Goal: Task Accomplishment & Management: Complete application form

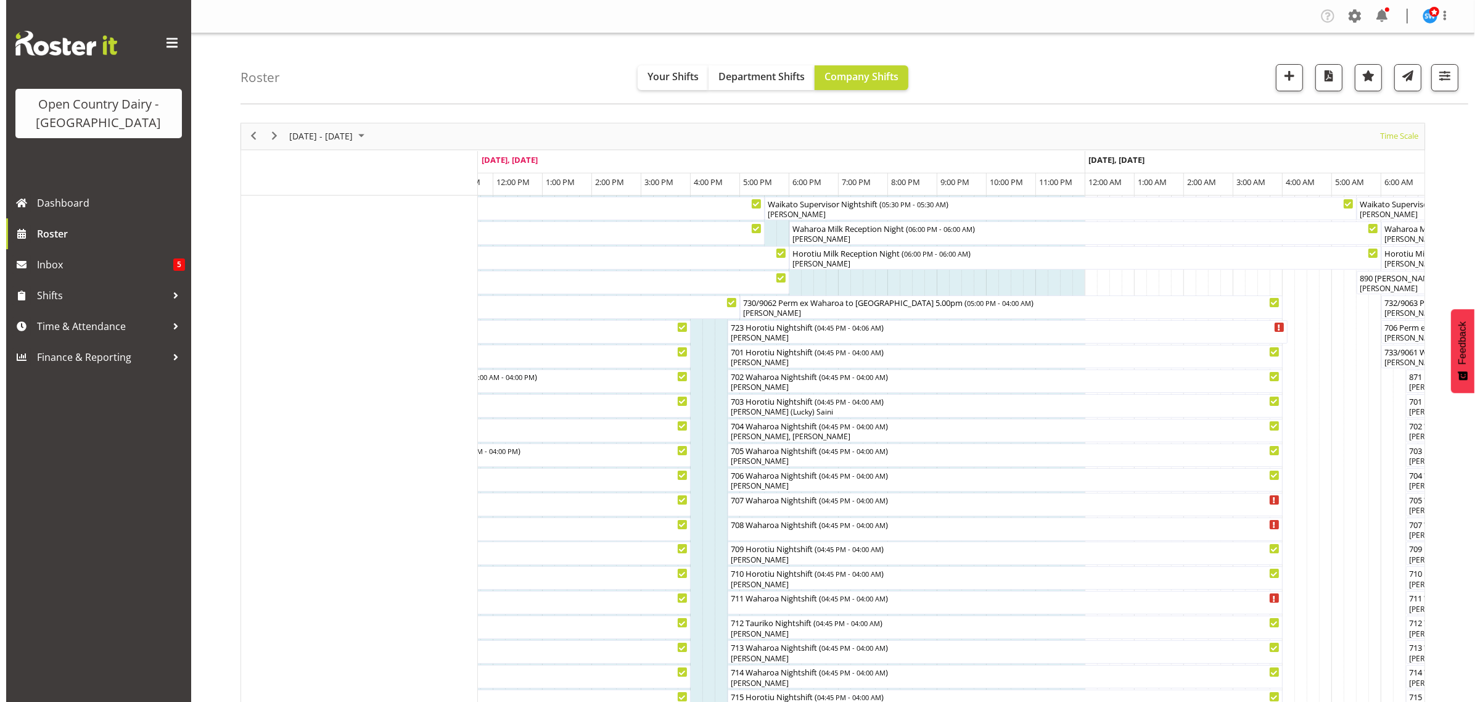
scroll to position [154, 0]
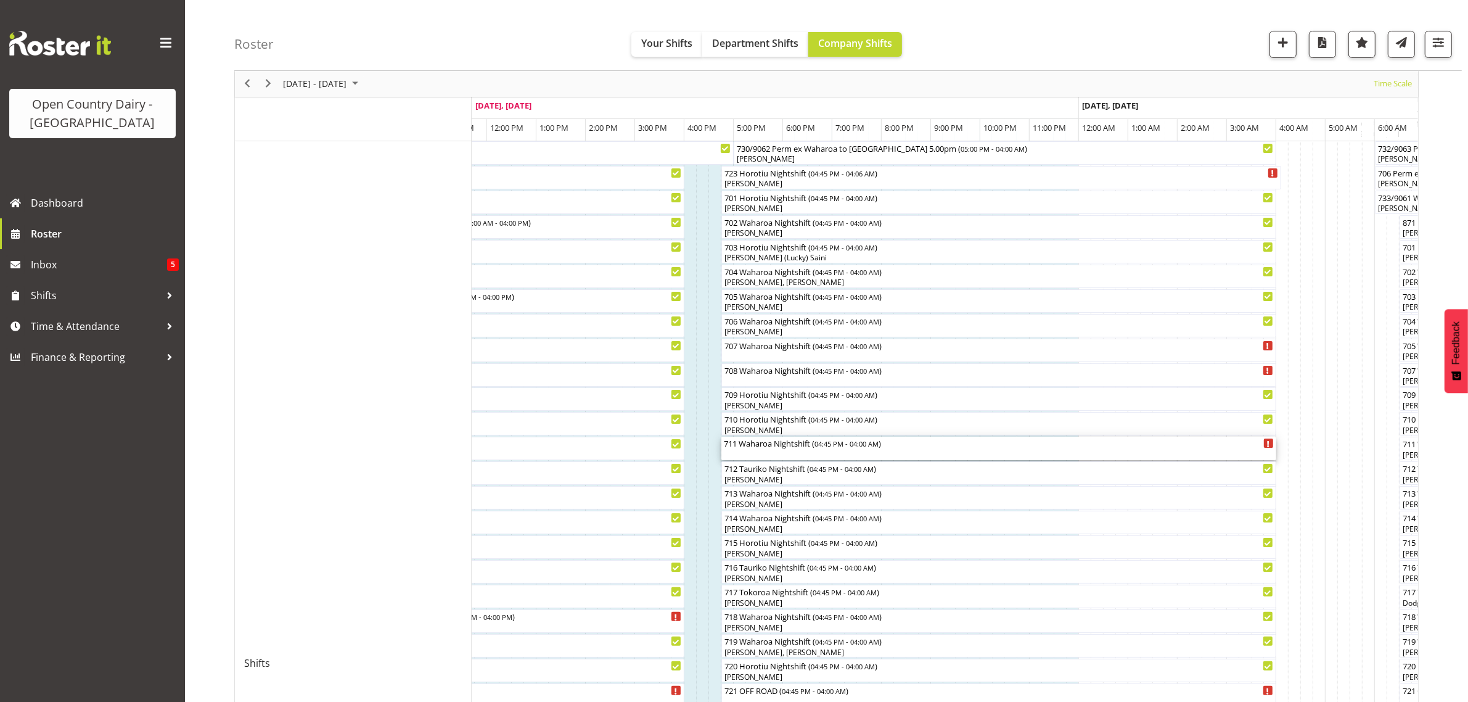
click at [756, 449] on div "711 Waharoa Nightshift ( 04:45 PM - 04:00 AM )" at bounding box center [999, 443] width 550 height 12
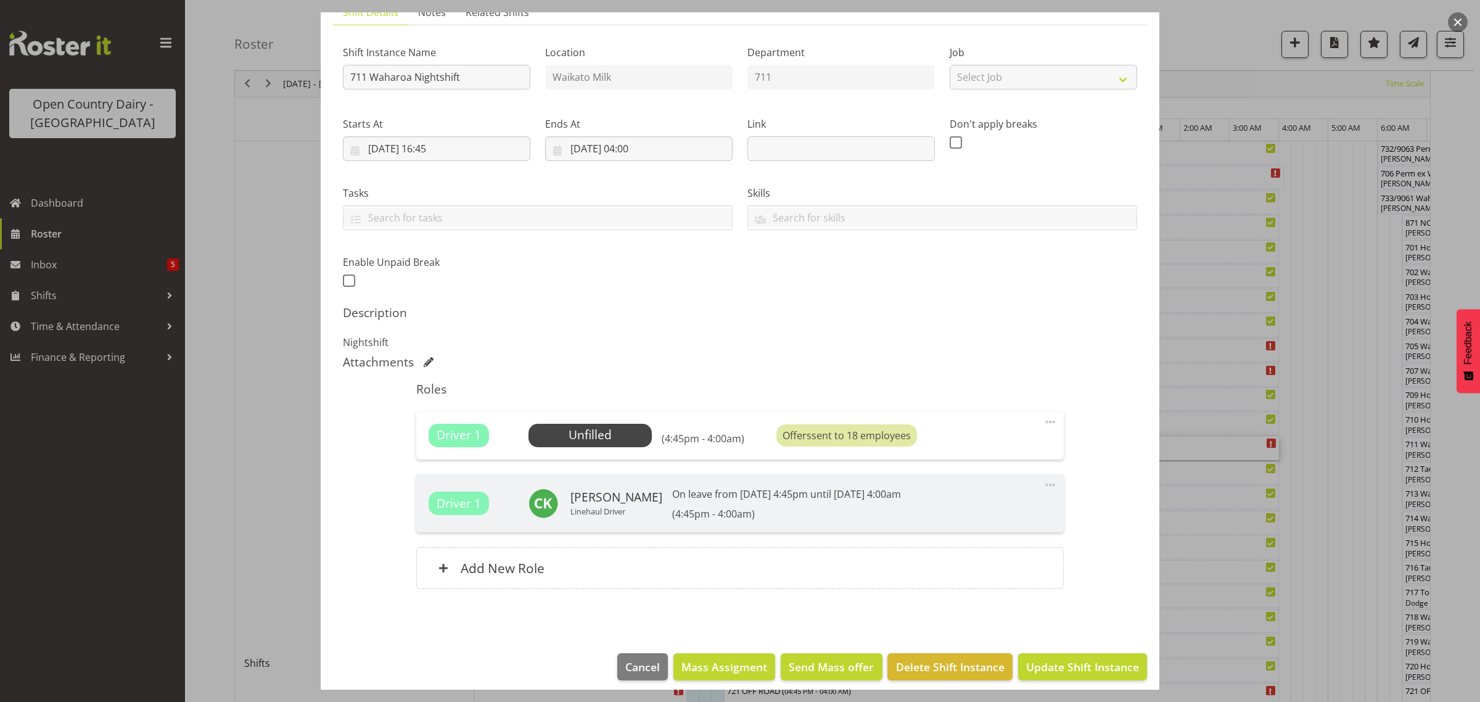
scroll to position [109, 0]
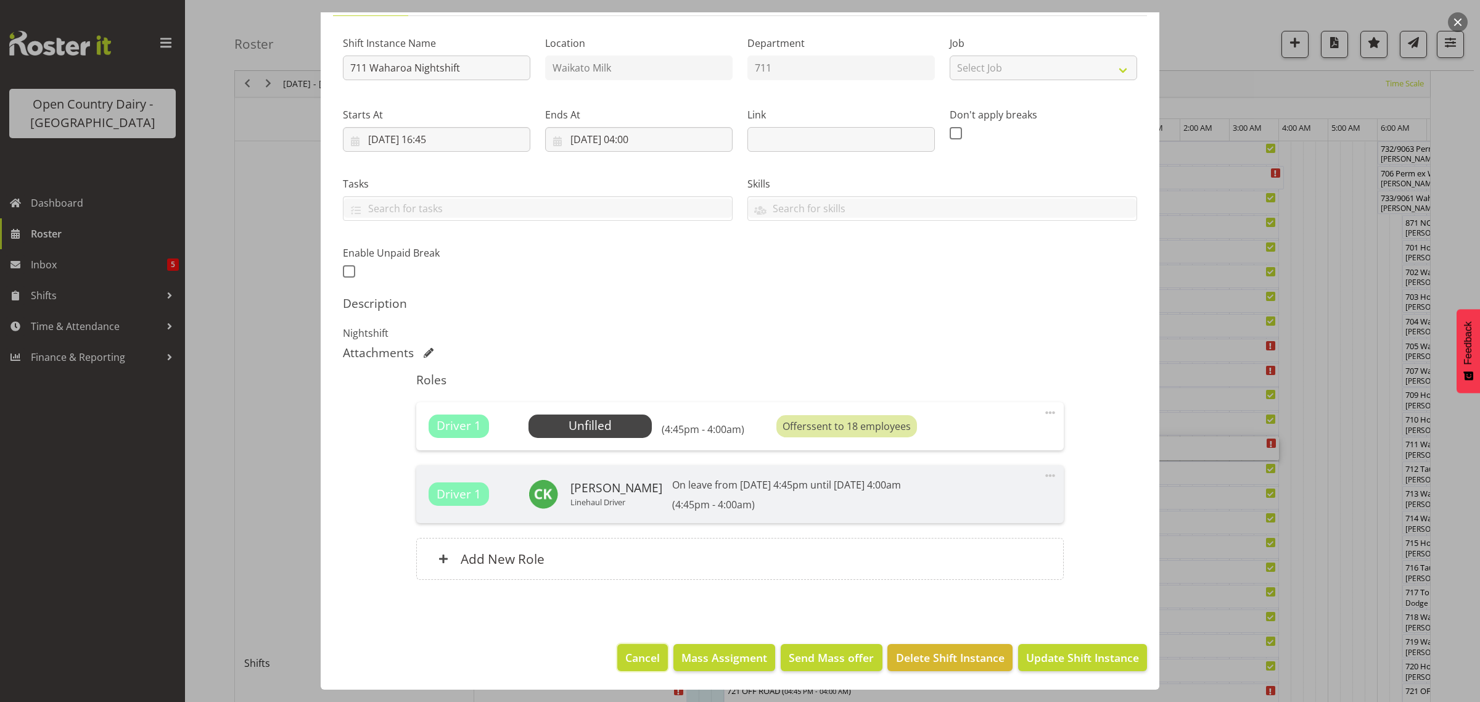
click at [632, 654] on span "Cancel" at bounding box center [642, 657] width 35 height 16
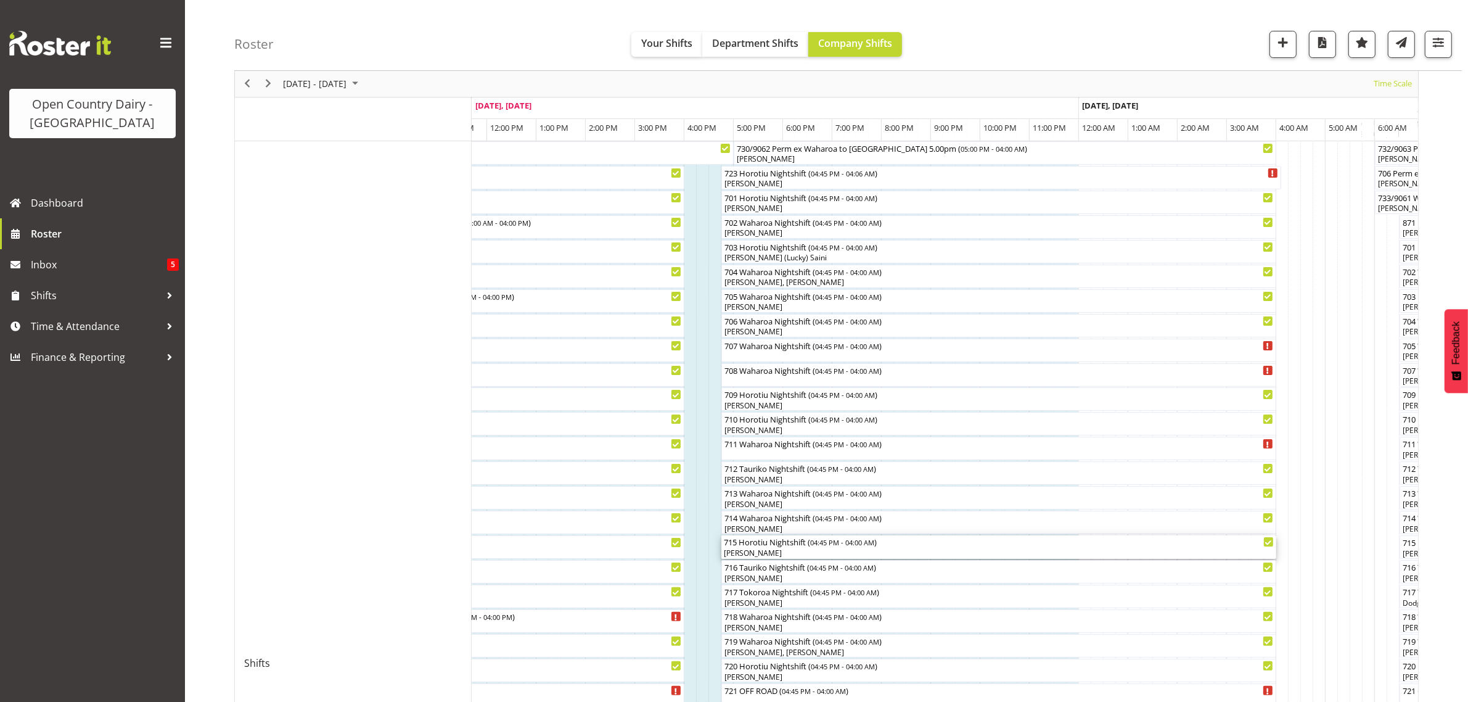
click at [745, 549] on div "[PERSON_NAME]" at bounding box center [999, 552] width 550 height 11
click at [0, 0] on div at bounding box center [0, 0] width 0 height 0
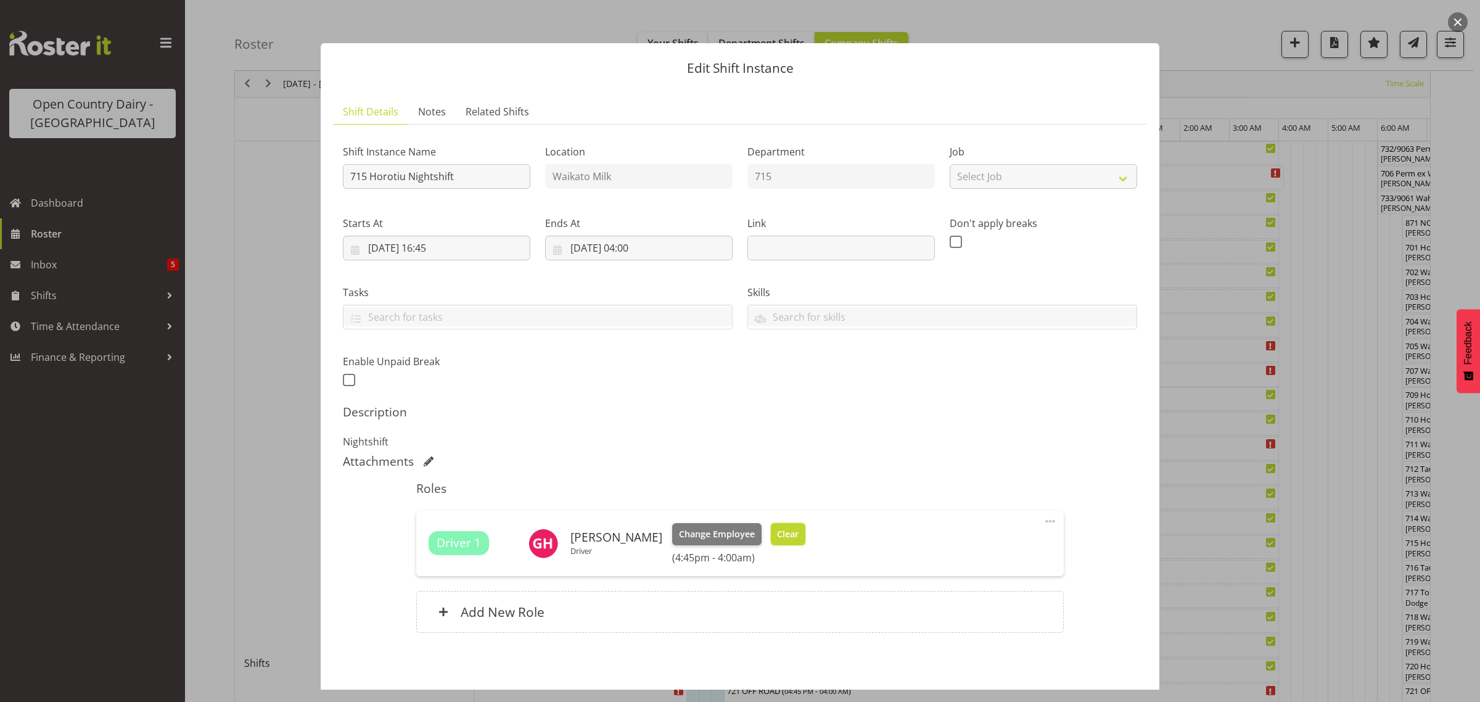
click at [783, 531] on span "Clear" at bounding box center [788, 534] width 22 height 14
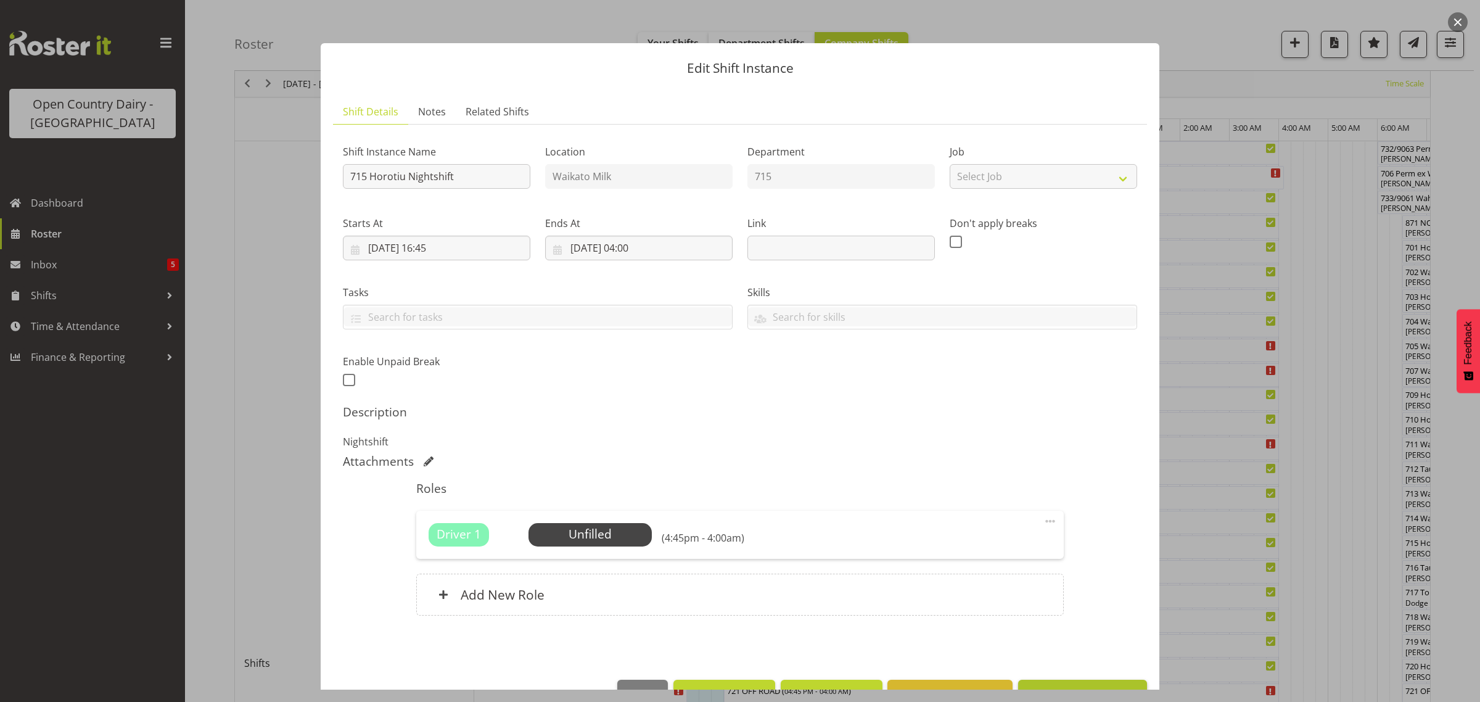
scroll to position [36, 0]
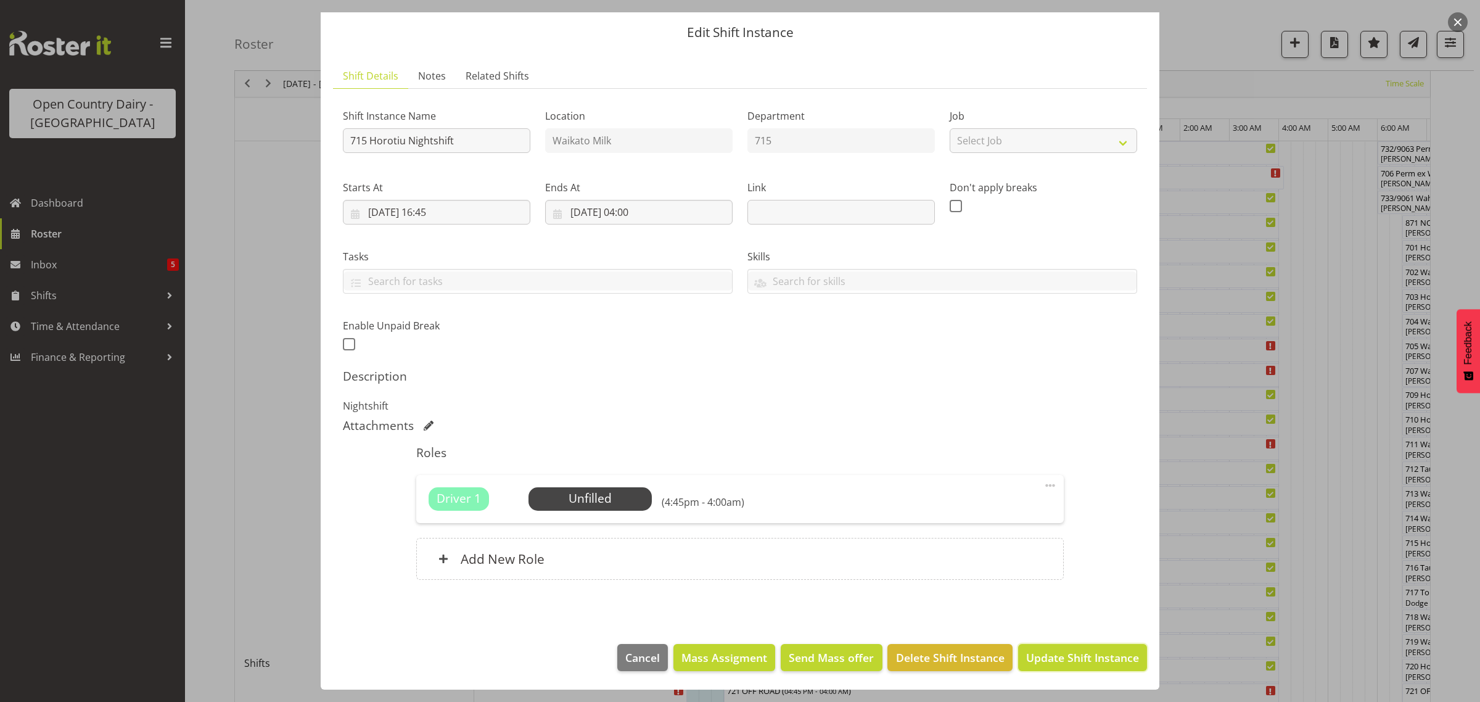
click at [1071, 654] on span "Update Shift Instance" at bounding box center [1082, 657] width 113 height 16
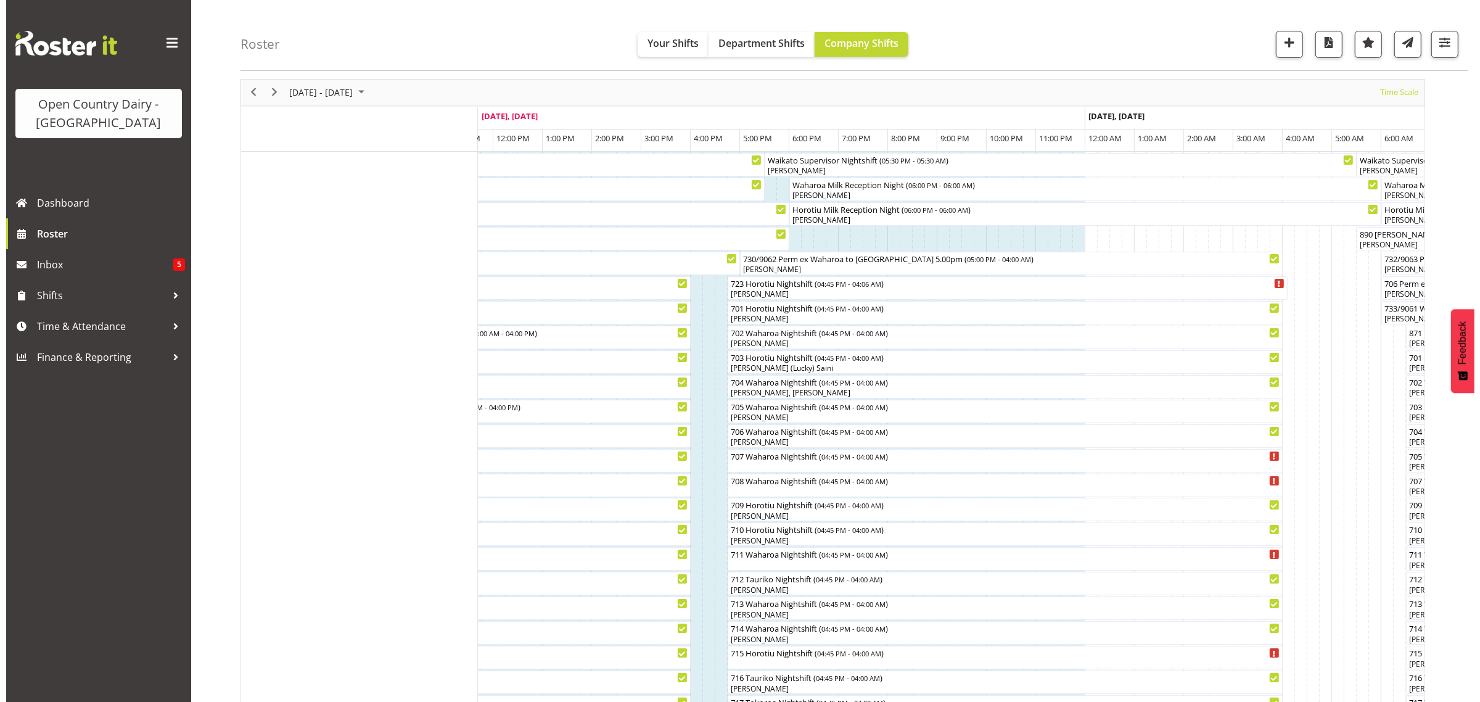
scroll to position [77, 0]
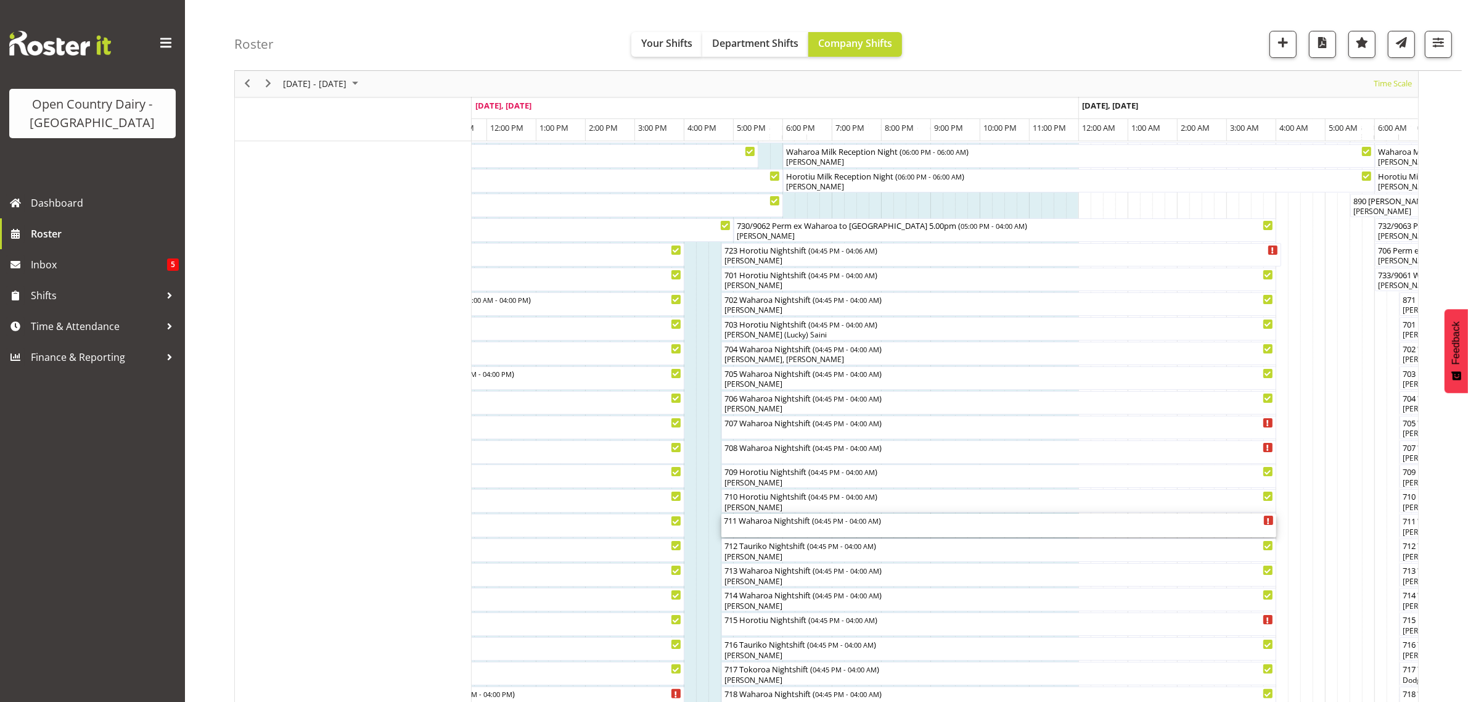
click at [763, 531] on div "711 Waharoa Nightshift ( 04:45 PM - 04:00 AM )" at bounding box center [999, 525] width 550 height 23
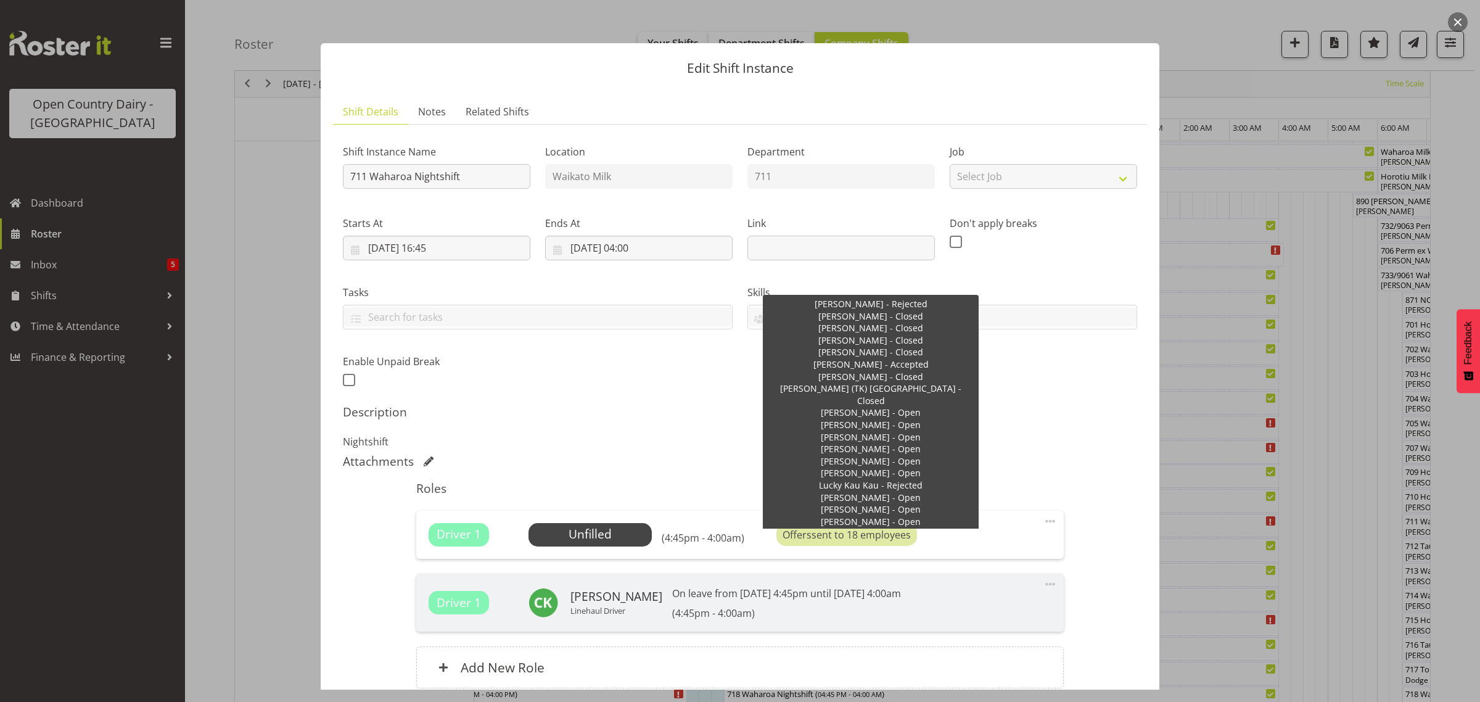
drag, startPoint x: 763, startPoint y: 531, endPoint x: 962, endPoint y: 549, distance: 200.0
click at [1070, 452] on div "Shift Instance Name 711 Waharoa Nightshift Location Waikato Milk Department 711…" at bounding box center [740, 418] width 794 height 568
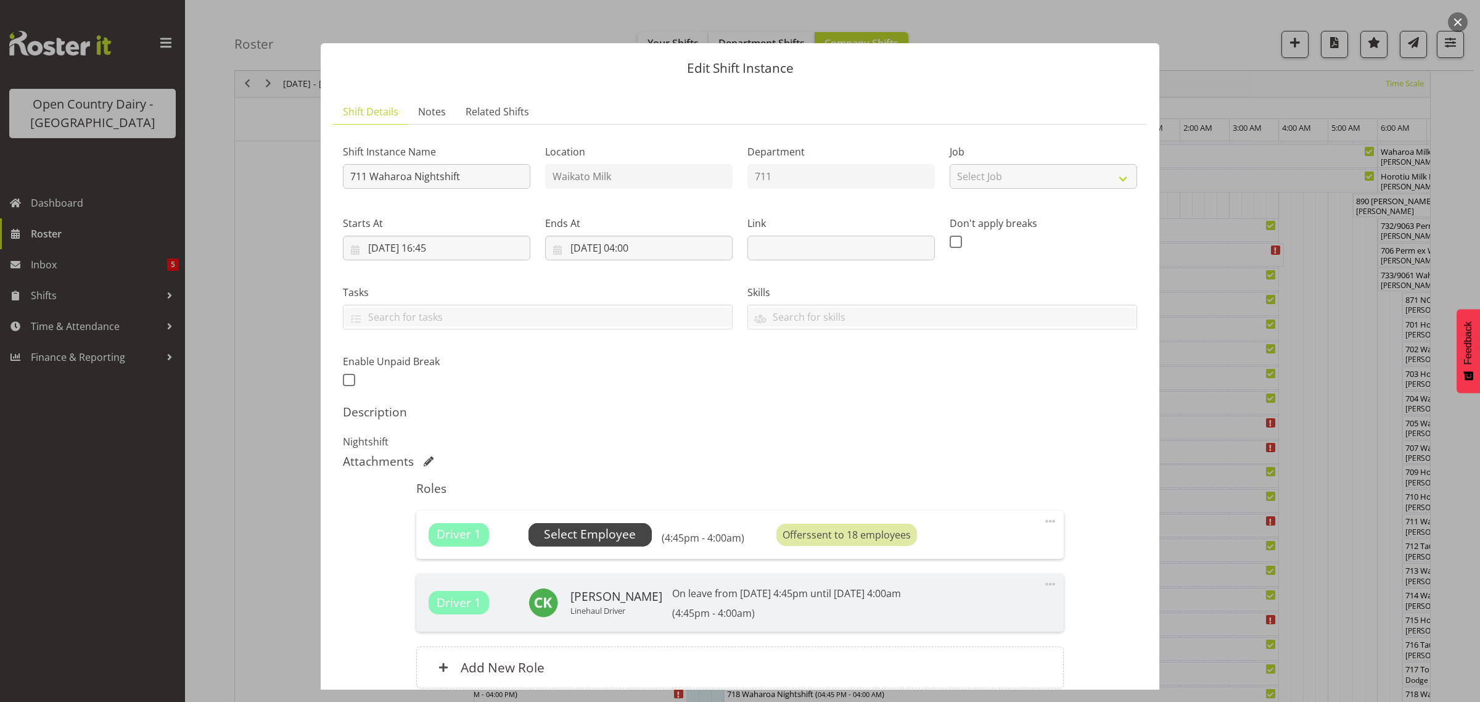
click at [614, 536] on span "Select Employee" at bounding box center [590, 534] width 92 height 18
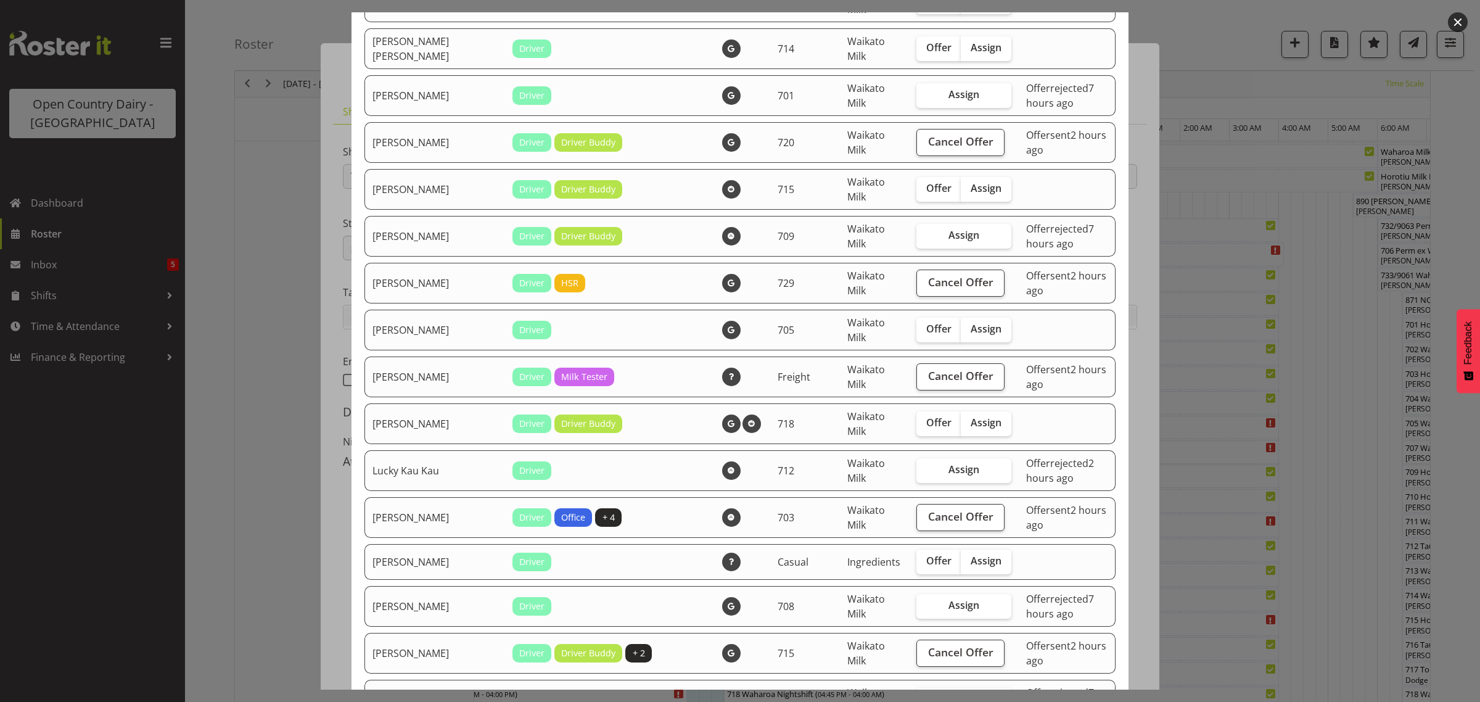
scroll to position [539, 0]
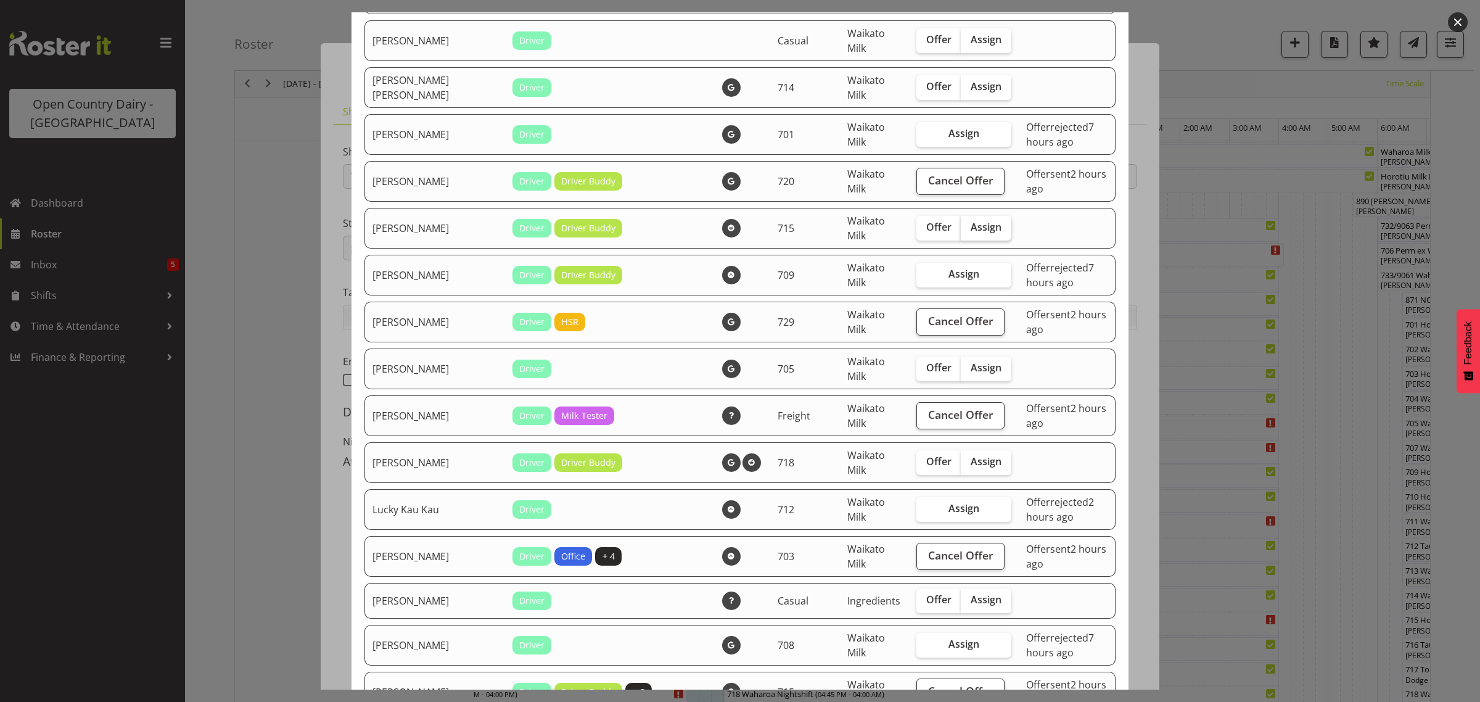
click at [970, 230] on span "Assign" at bounding box center [985, 227] width 31 height 12
click at [961, 230] on input "Assign" at bounding box center [965, 227] width 8 height 8
checkbox input "true"
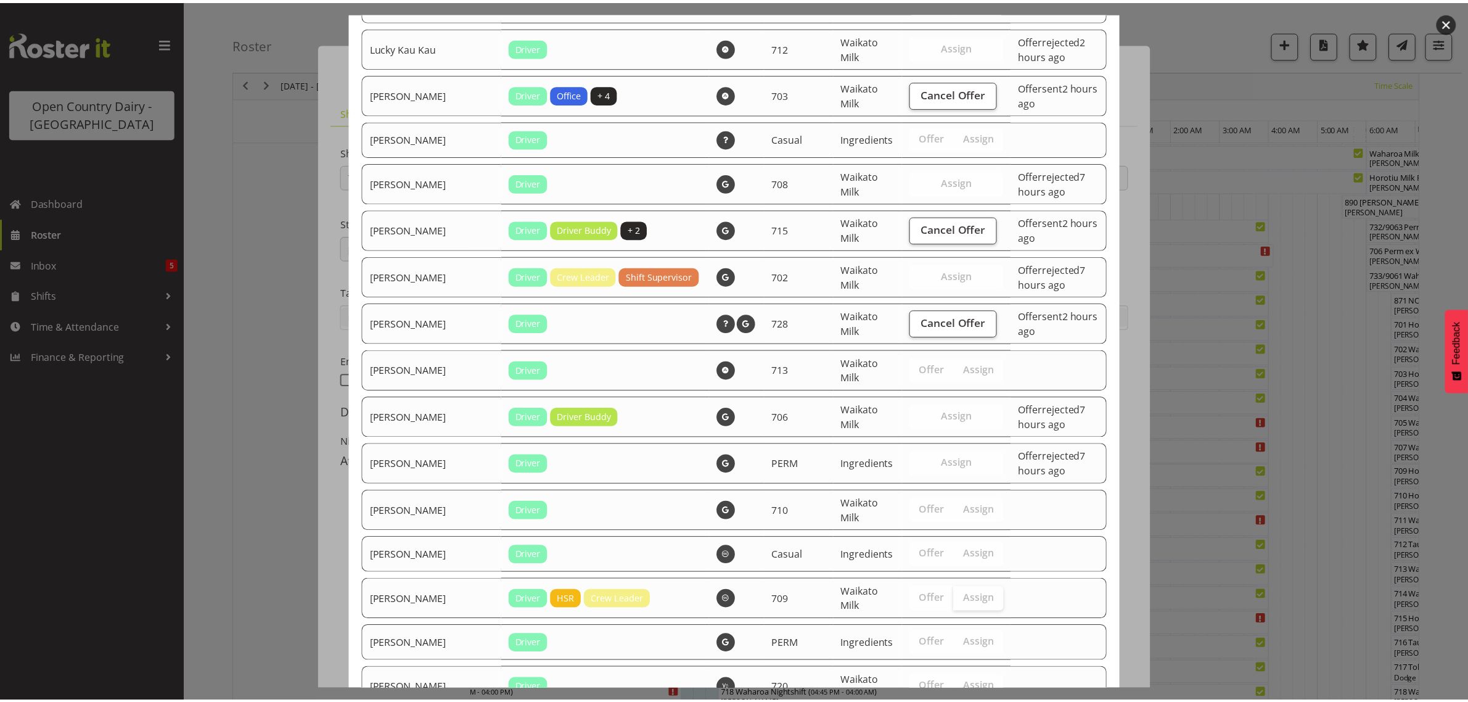
scroll to position [1201, 0]
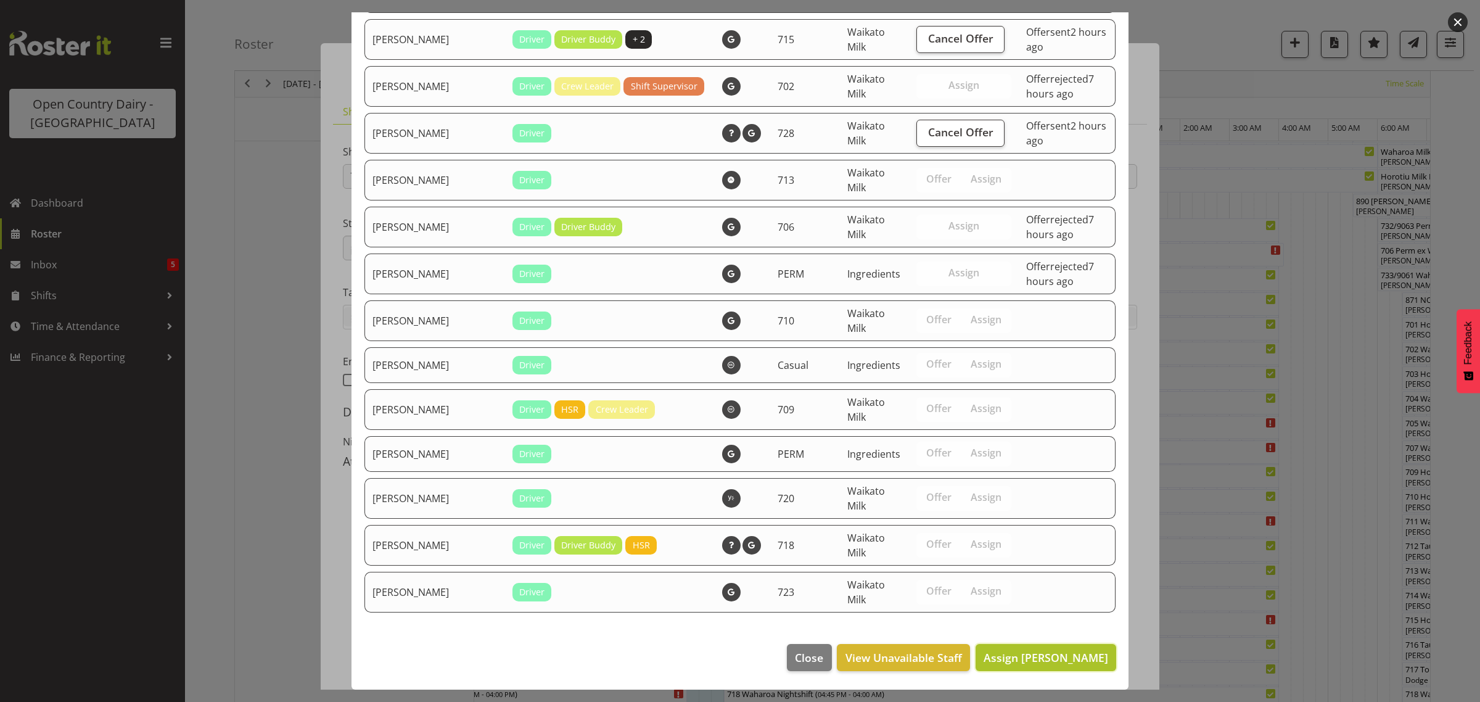
click at [1056, 654] on span "Assign Greg Healey" at bounding box center [1045, 657] width 125 height 15
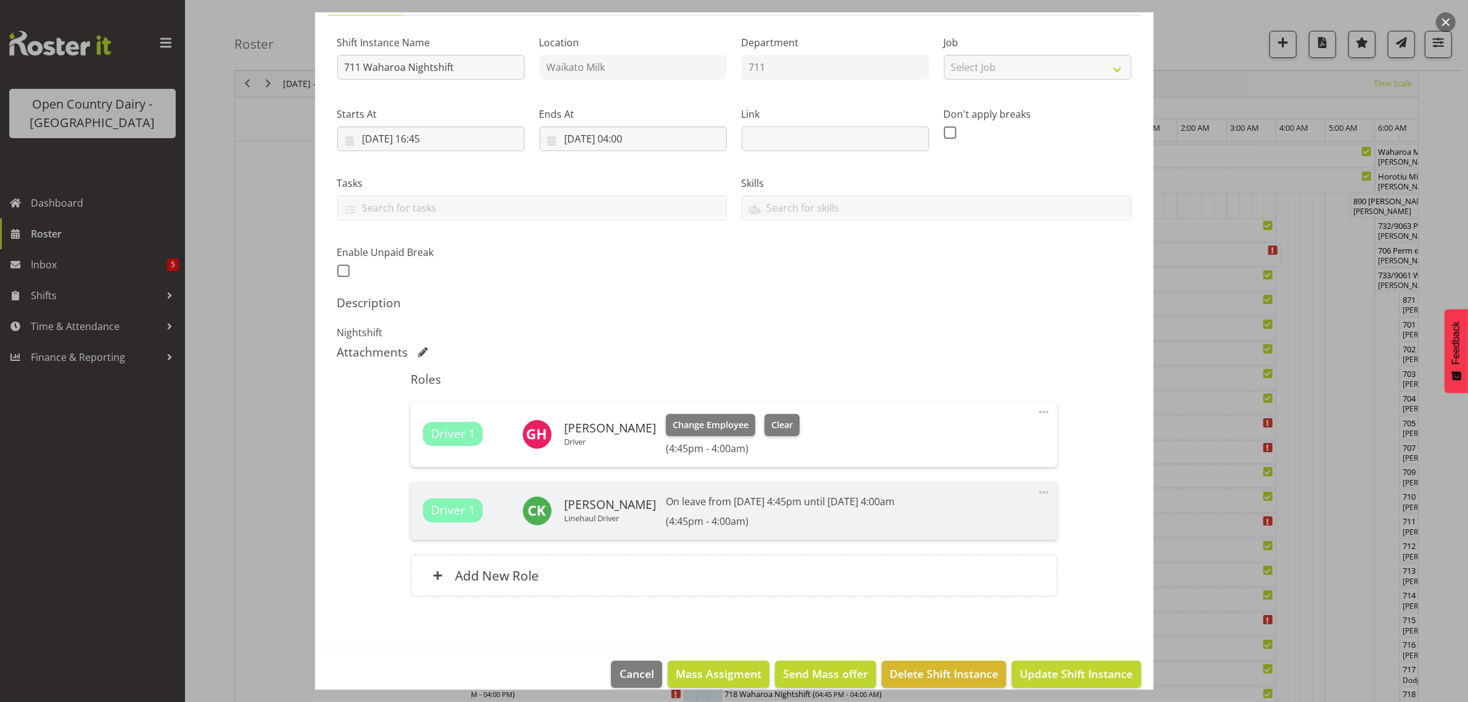
scroll to position [125, 0]
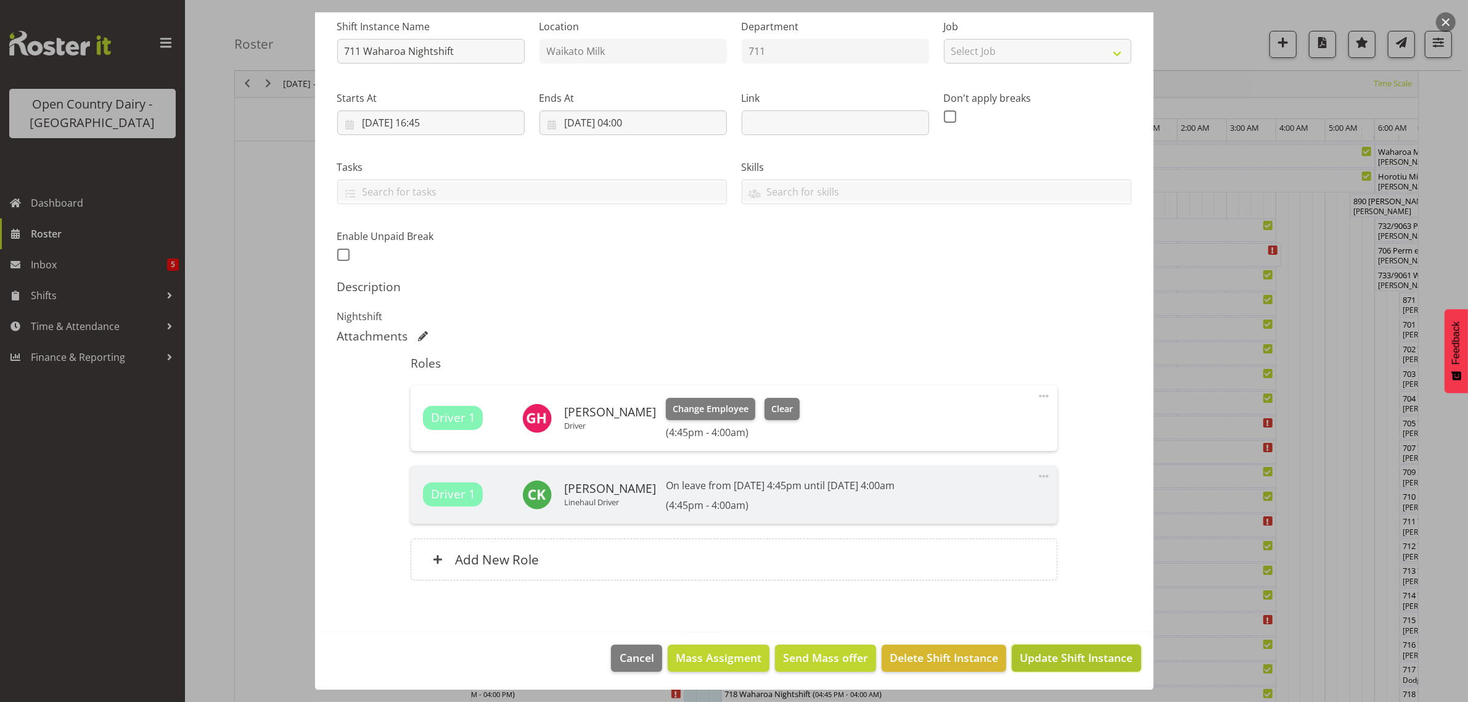
click at [1105, 654] on span "Update Shift Instance" at bounding box center [1076, 657] width 113 height 16
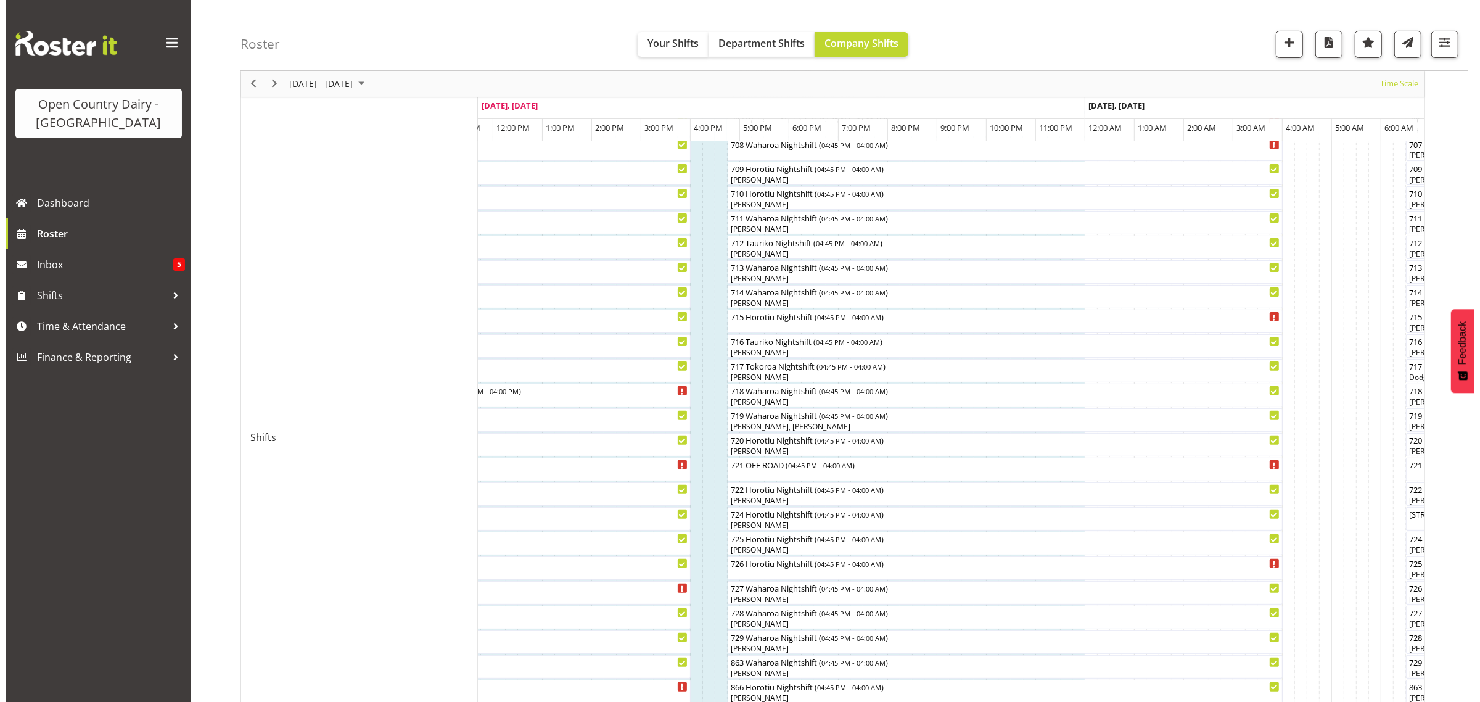
scroll to position [462, 0]
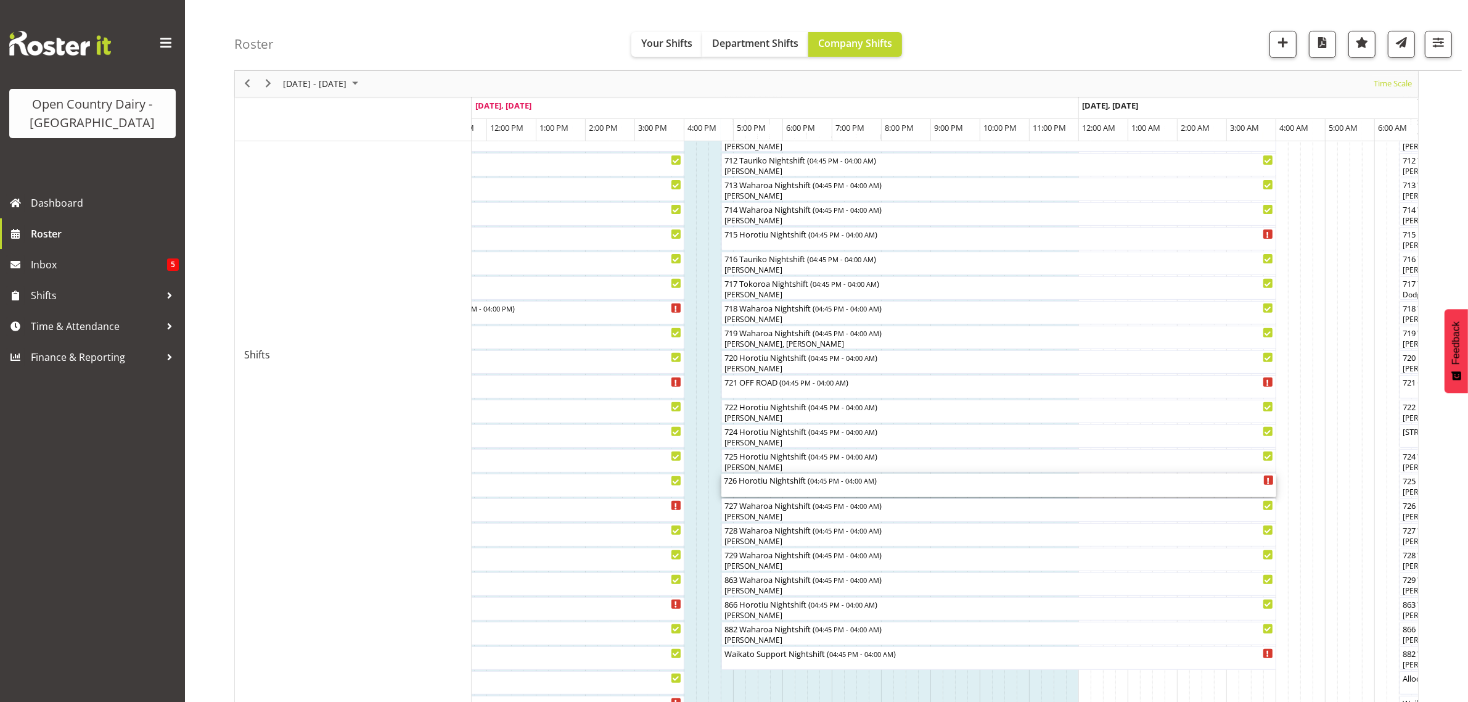
click at [755, 485] on div "726 Horotiu Nightshift ( 04:45 PM - 04:00 AM )" at bounding box center [999, 479] width 550 height 12
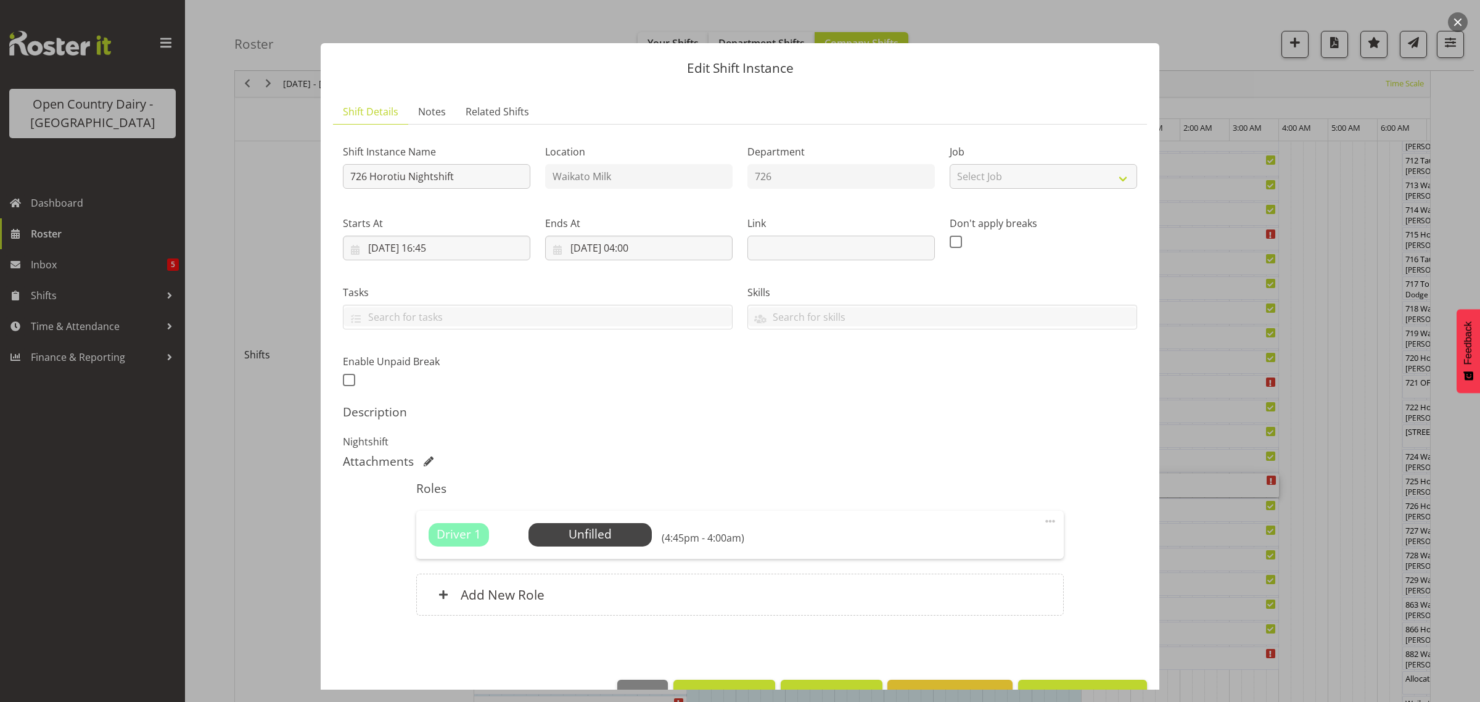
click at [231, 527] on div at bounding box center [740, 351] width 1480 height 702
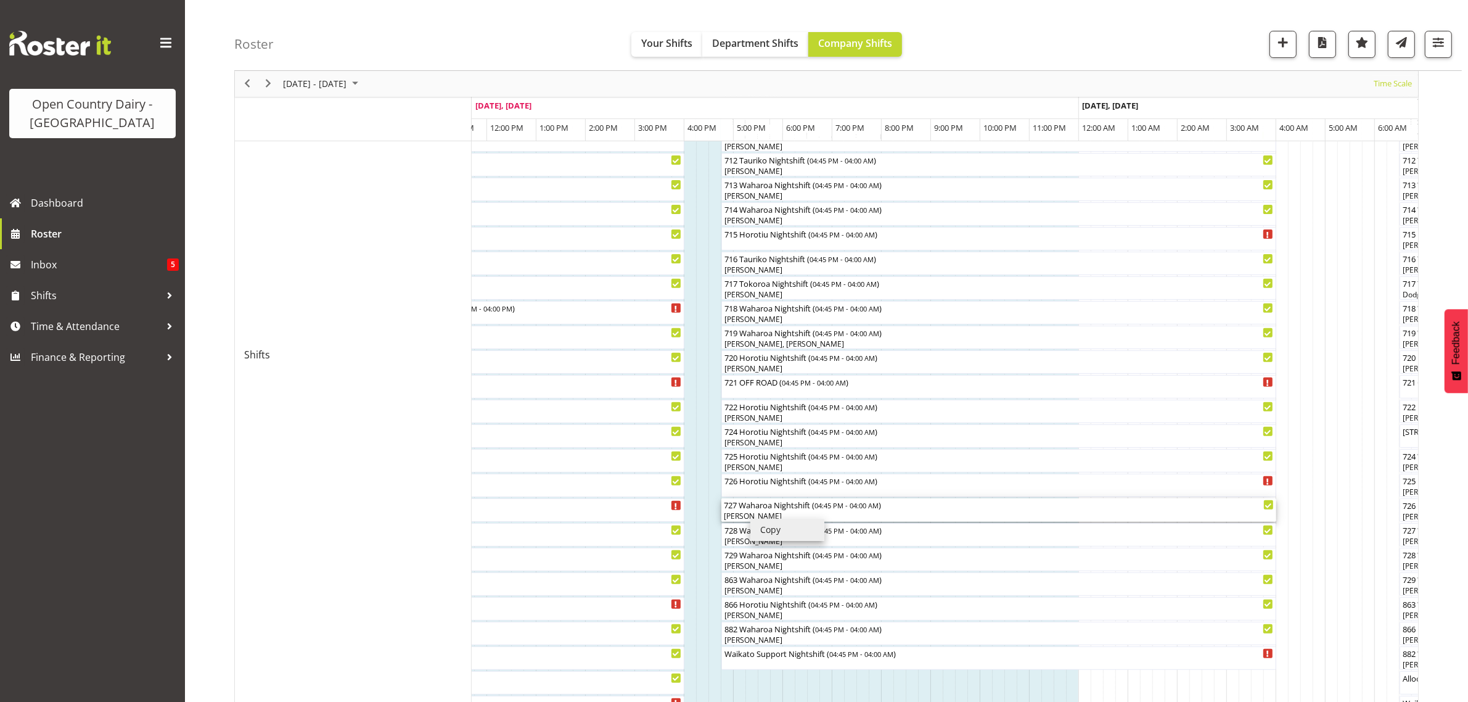
click at [925, 515] on div "[PERSON_NAME]" at bounding box center [999, 515] width 550 height 11
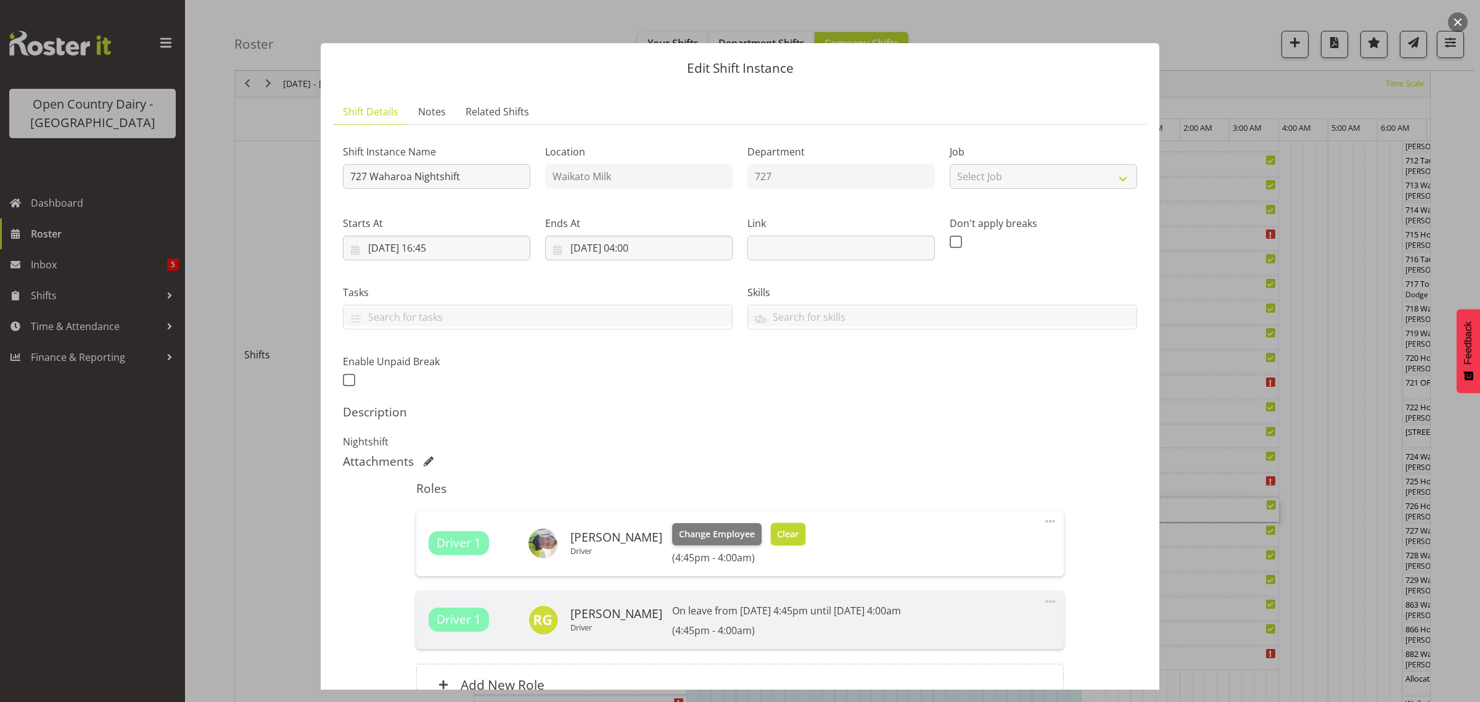
click at [777, 529] on span "Clear" at bounding box center [788, 534] width 22 height 14
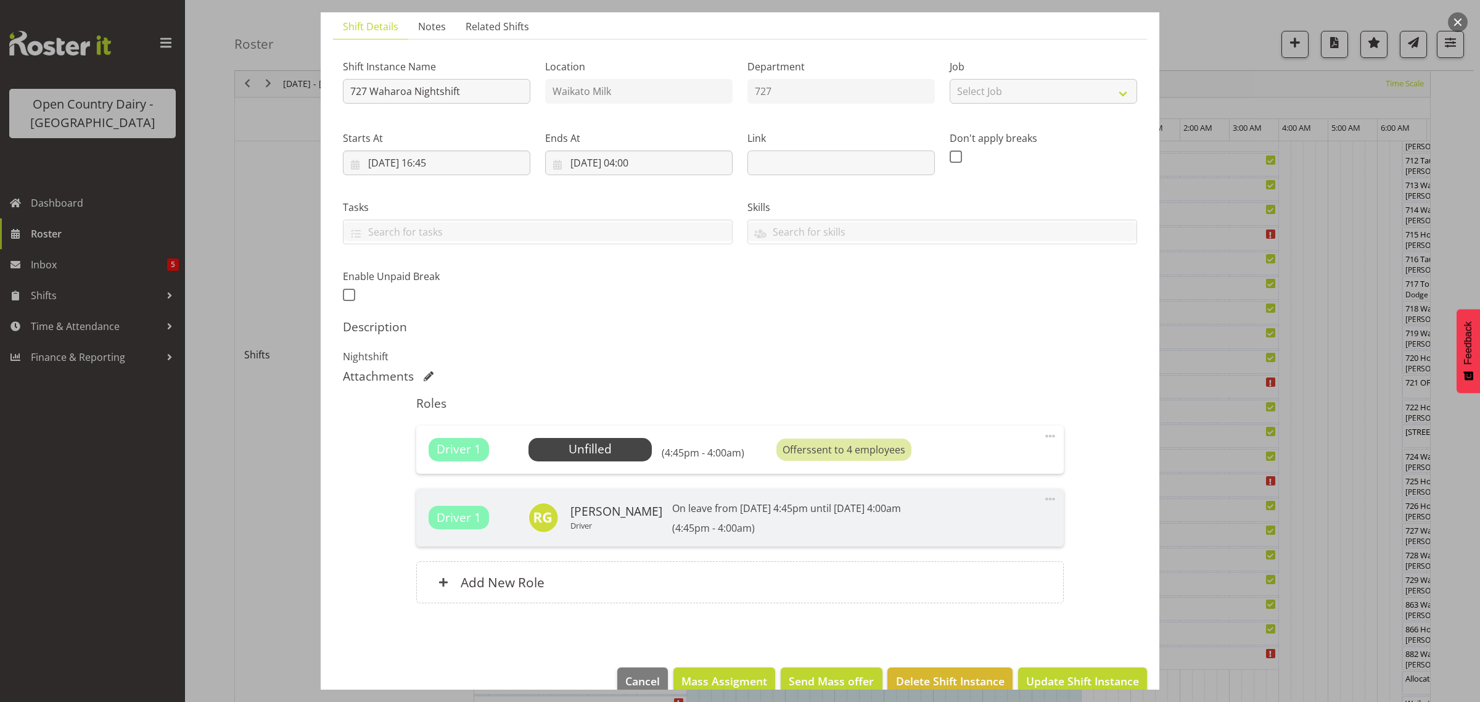
scroll to position [109, 0]
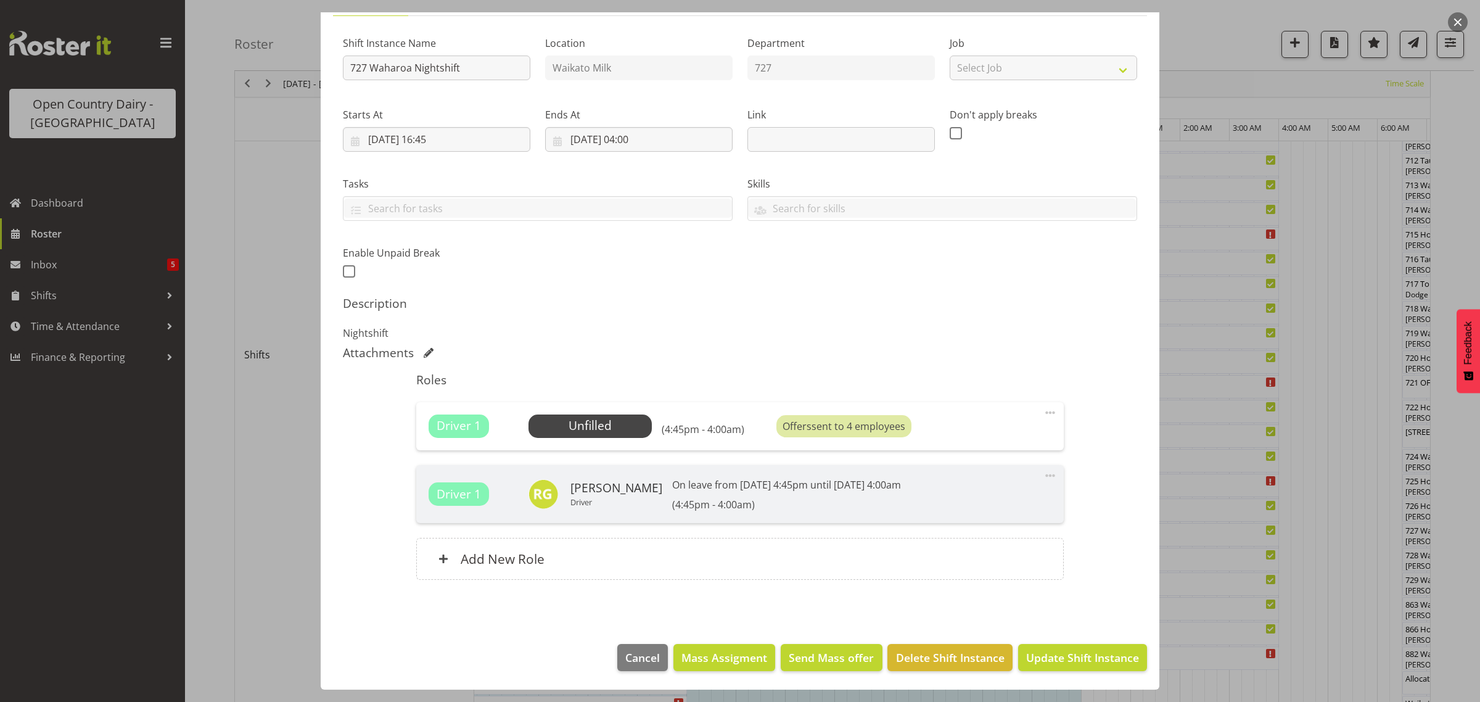
click at [1081, 643] on footer "Cancel Mass Assigment Send Mass offer Delete Shift Instance Update Shift Instan…" at bounding box center [740, 660] width 838 height 58
click at [1062, 657] on span "Update Shift Instance" at bounding box center [1082, 657] width 113 height 16
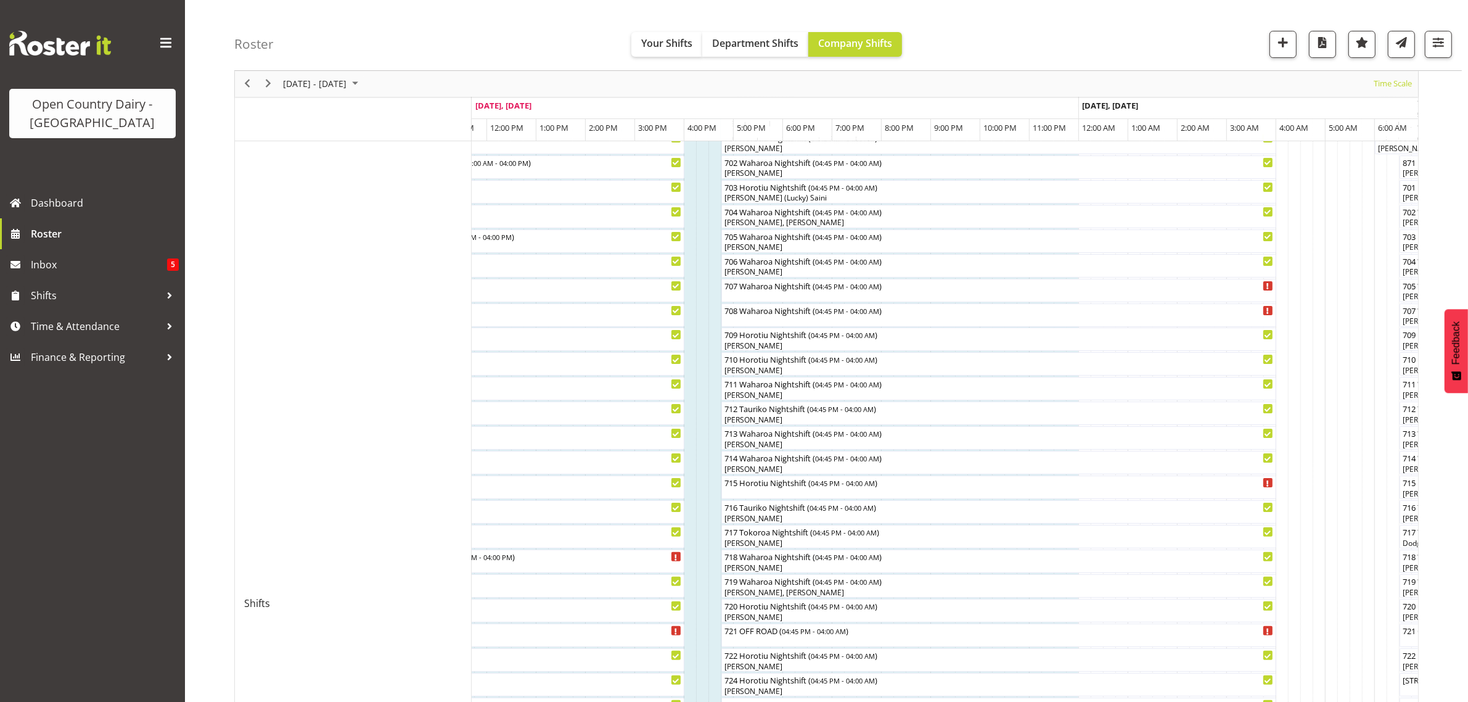
scroll to position [231, 0]
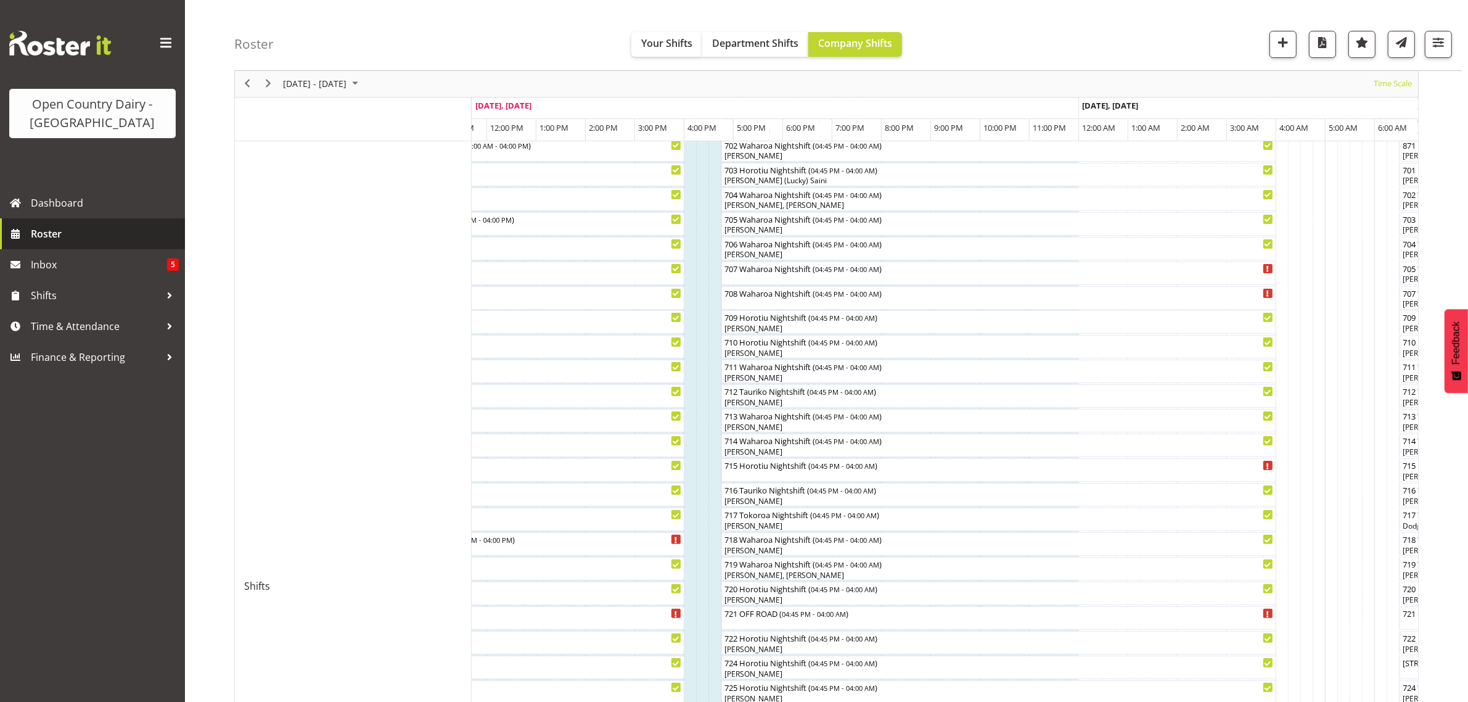
click at [56, 236] on span "Roster" at bounding box center [105, 233] width 148 height 18
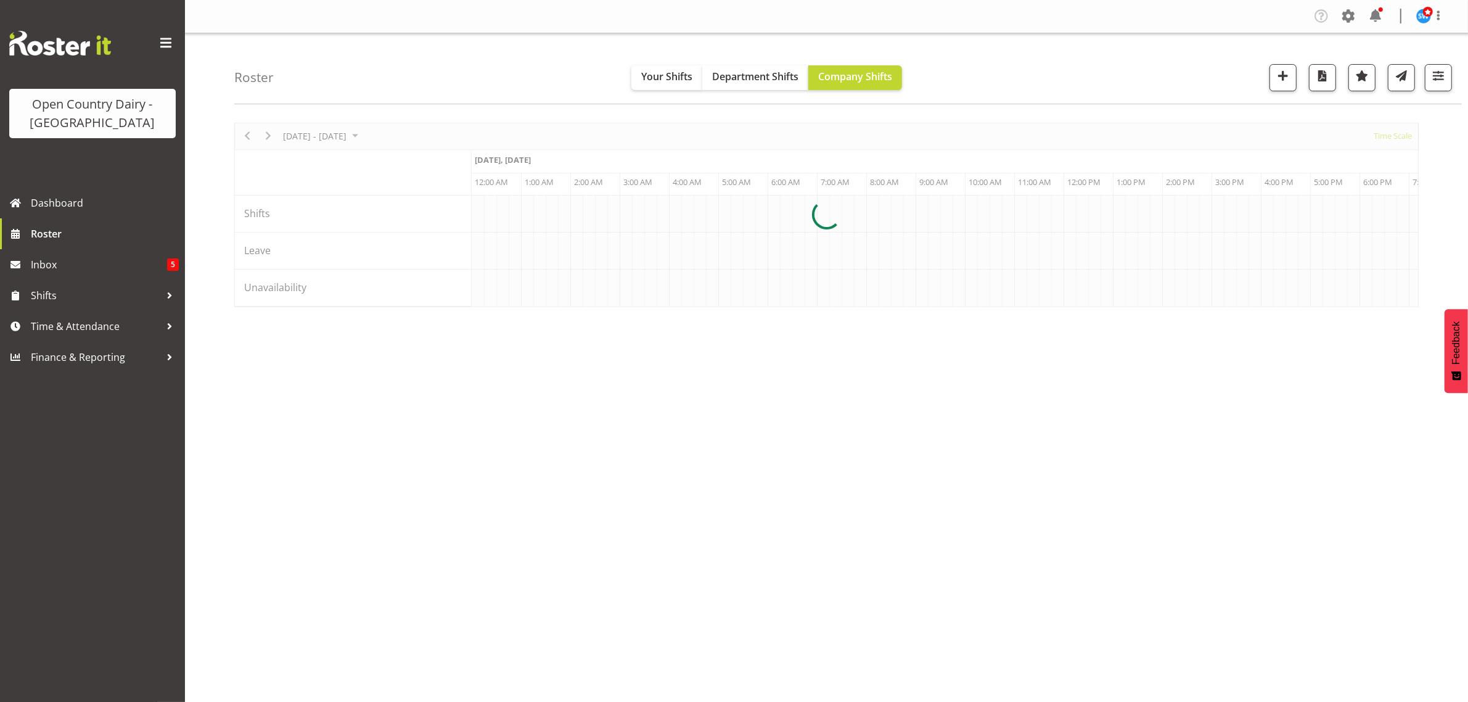
scroll to position [0, 3551]
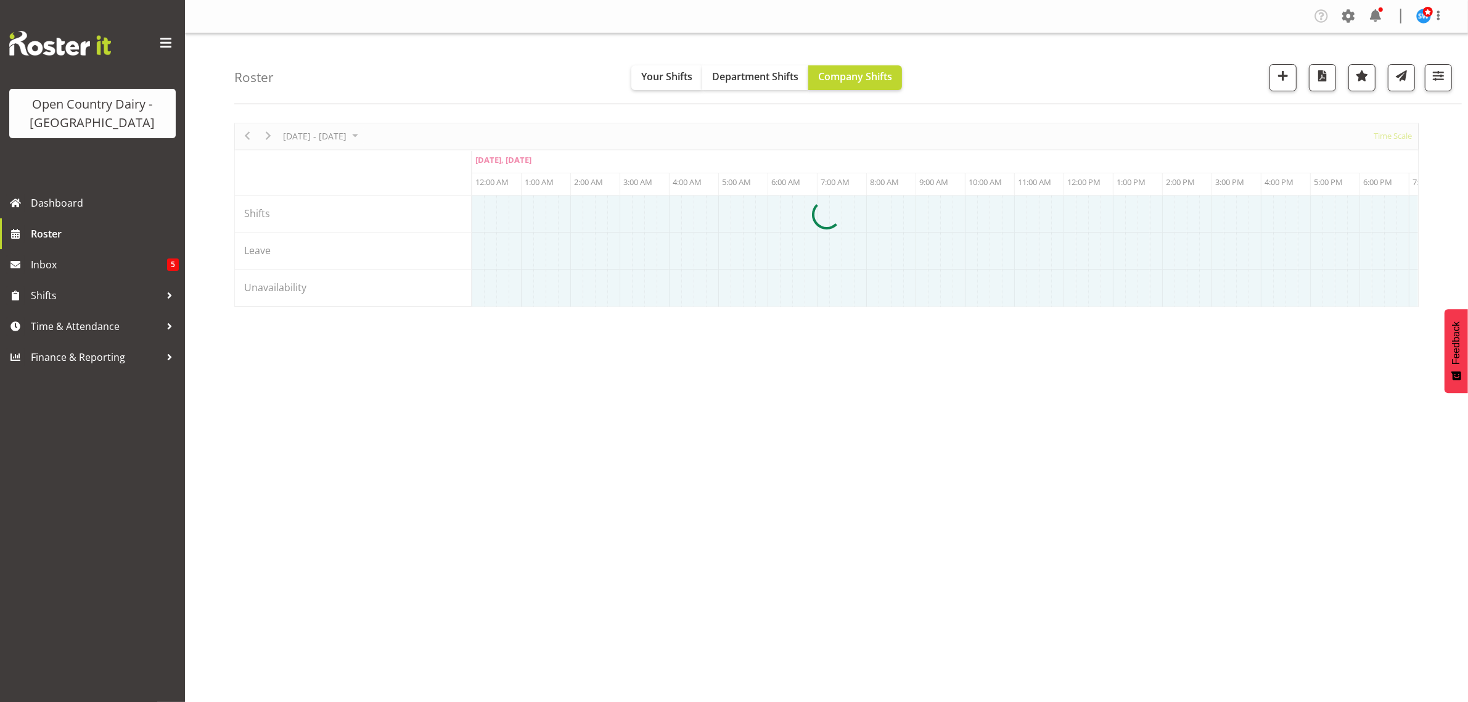
click at [86, 325] on span "Time & Attendance" at bounding box center [95, 326] width 129 height 18
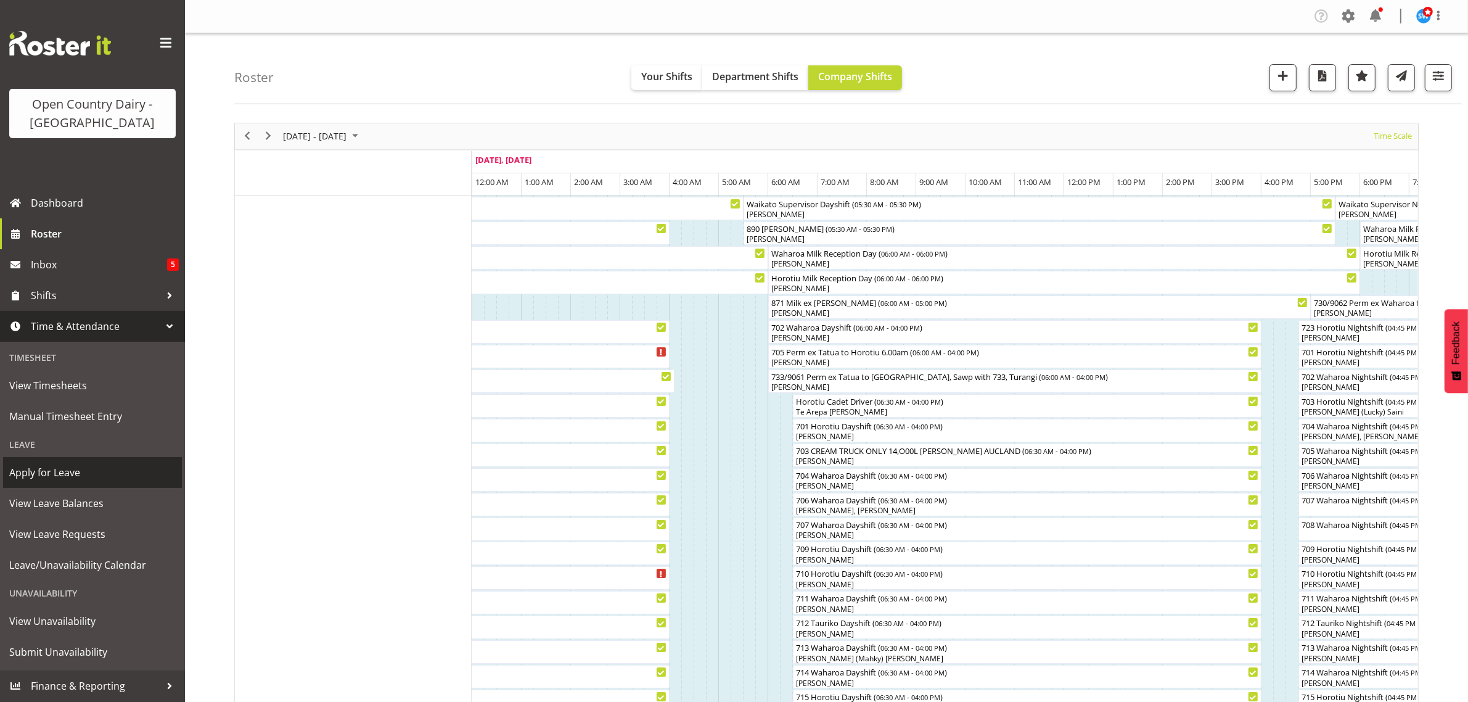
click at [60, 477] on span "Apply for Leave" at bounding box center [92, 472] width 166 height 18
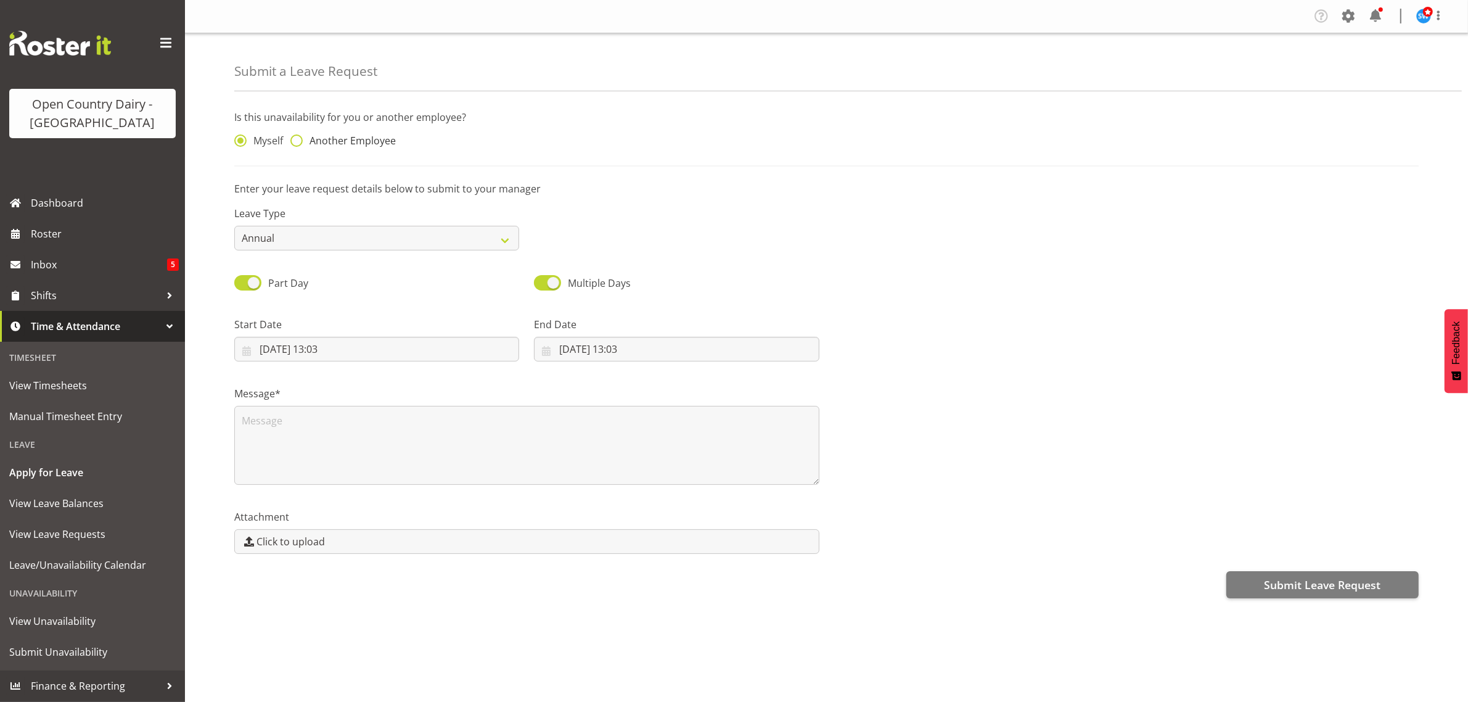
click at [295, 143] on span at bounding box center [296, 140] width 12 height 12
click at [295, 143] on input "Another Employee" at bounding box center [294, 141] width 8 height 8
radio input "true"
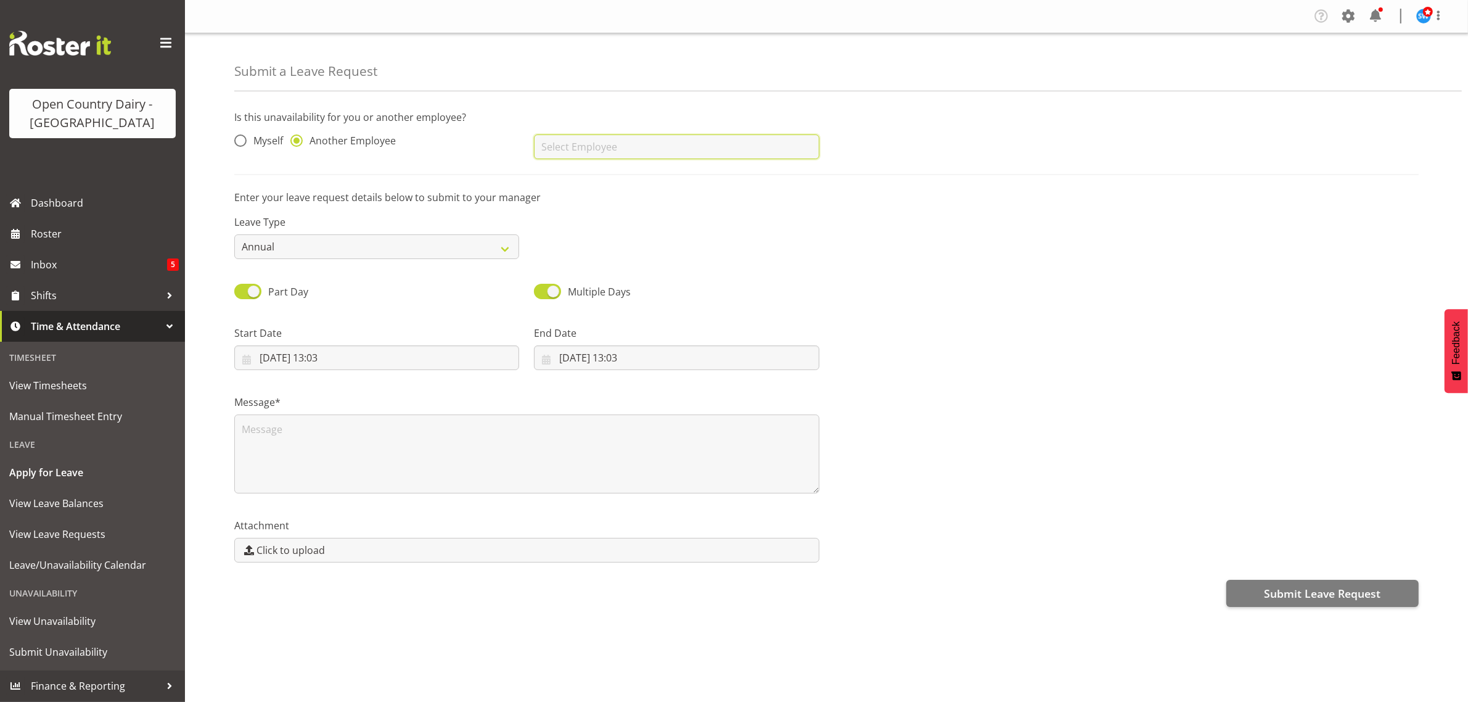
click at [555, 151] on input "text" at bounding box center [676, 146] width 285 height 25
type input "c"
click at [583, 202] on span "[PERSON_NAME]" at bounding box center [582, 200] width 76 height 14
type input "[PERSON_NAME]"
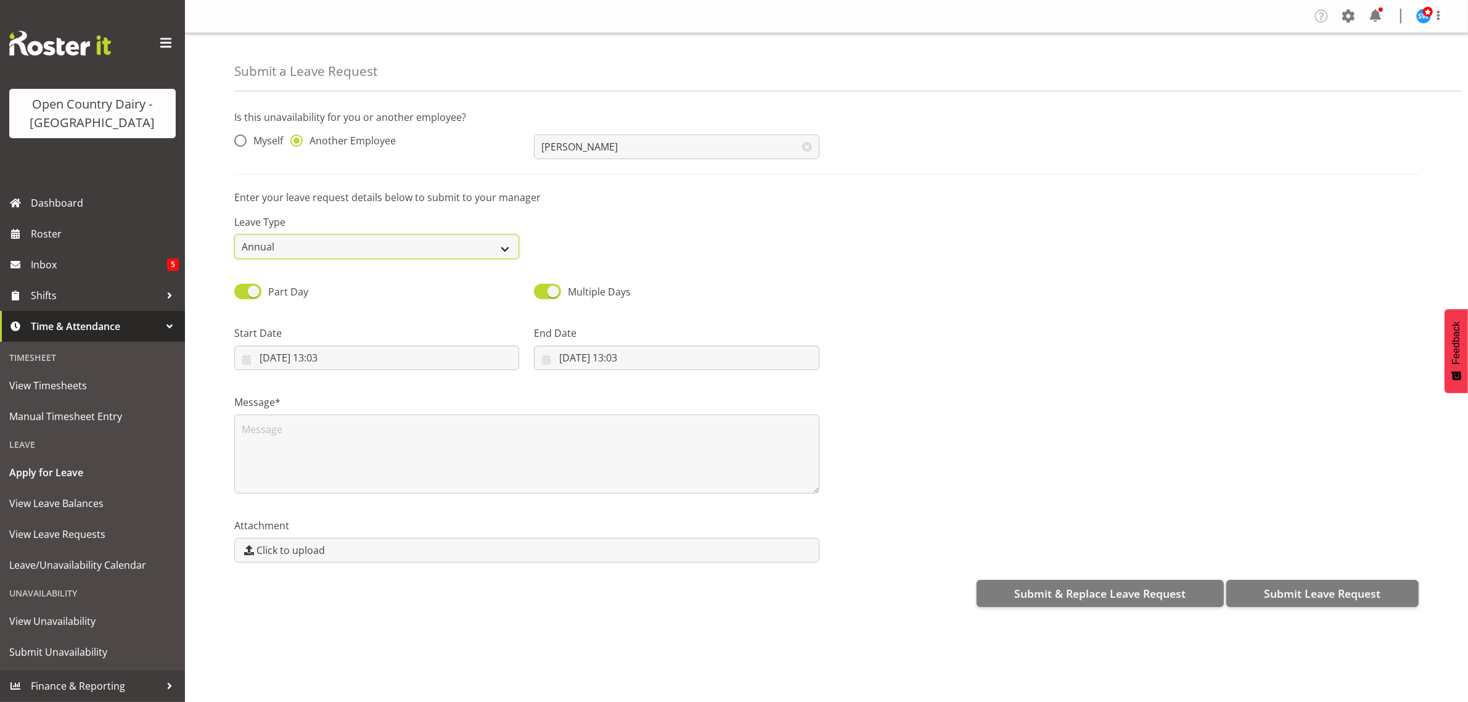
click at [510, 245] on select "Annual Sick Leave Without Pay Bereavement Domestic Violence Parental Jury Servi…" at bounding box center [376, 246] width 285 height 25
select select "Sick"
click at [234, 234] on select "Annual Sick Leave Without Pay Bereavement Domestic Violence Parental Jury Servi…" at bounding box center [376, 246] width 285 height 25
click at [303, 364] on input "21/08/2025, 13:03" at bounding box center [376, 357] width 285 height 25
click at [369, 525] on span "21" at bounding box center [372, 527] width 10 height 12
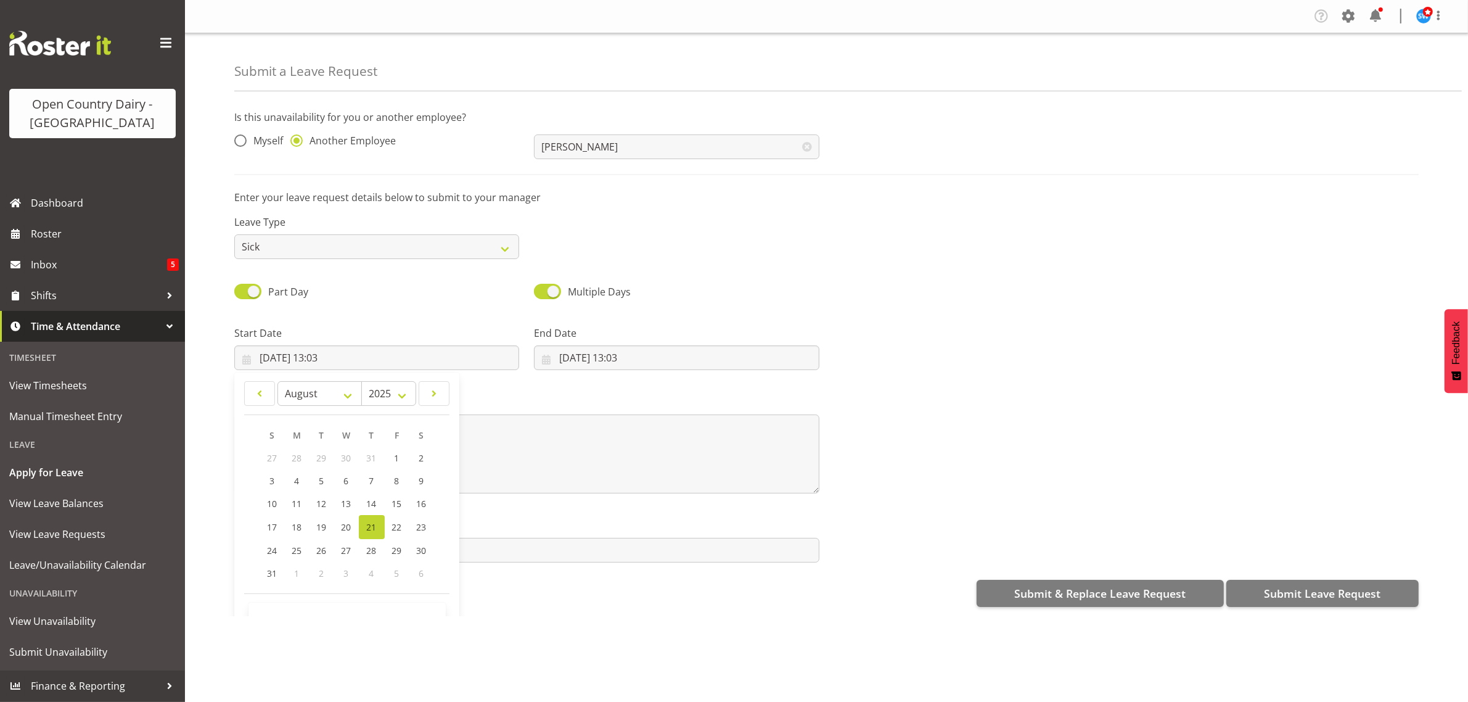
type input "21/08/2025, 00:00"
select select "0"
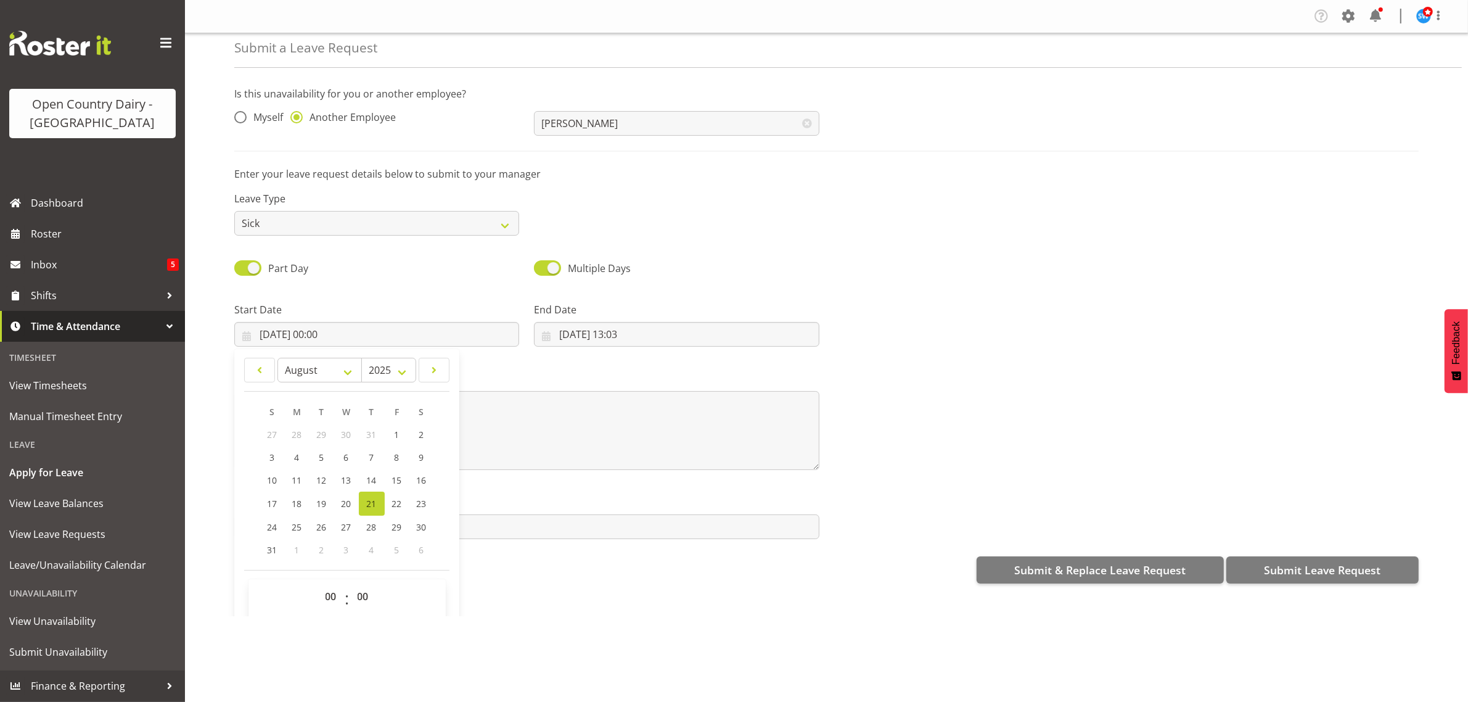
scroll to position [36, 0]
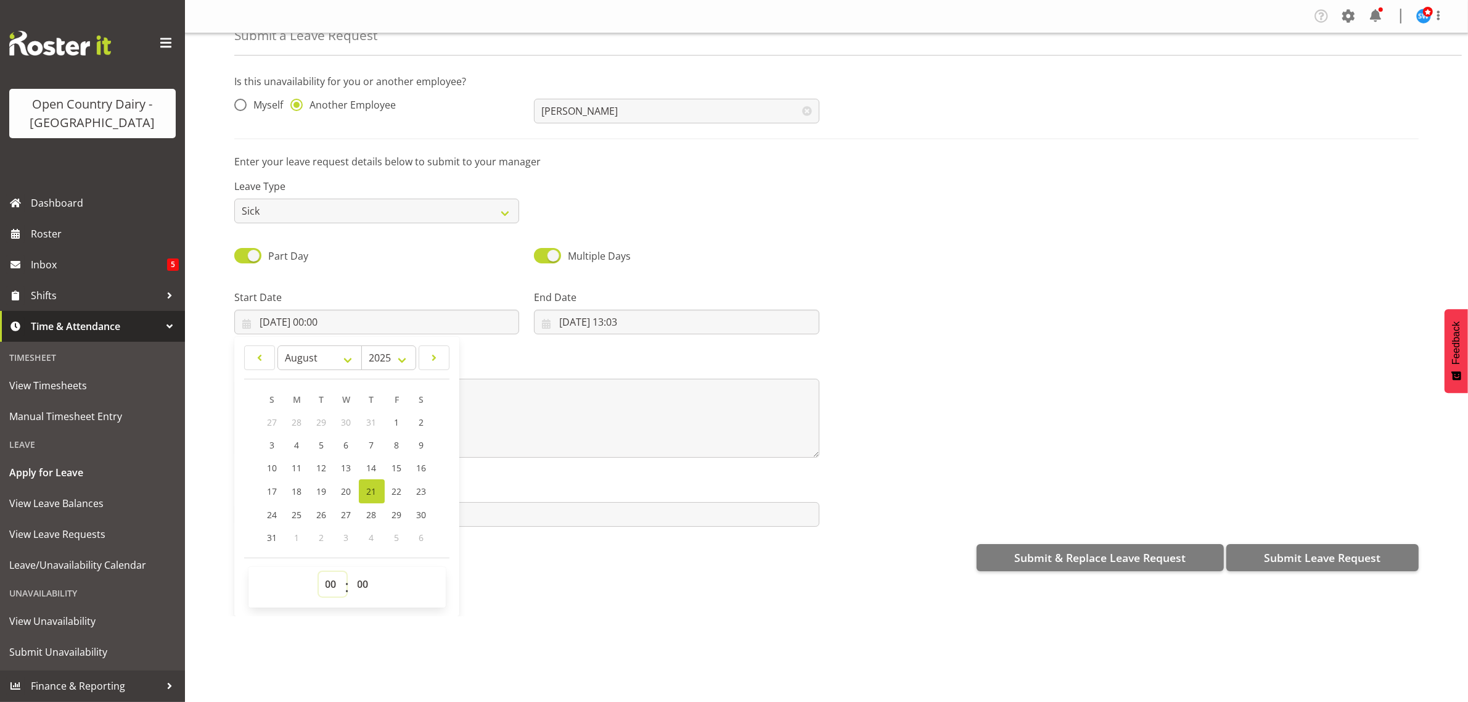
click at [332, 586] on select "00 01 02 03 04 05 06 07 08 09 10 11 12 13 14 15 16 17 18 19 20 21 22 23" at bounding box center [333, 584] width 28 height 25
select select "16"
click at [319, 572] on select "00 01 02 03 04 05 06 07 08 09 10 11 12 13 14 15 16 17 18 19 20 21 22 23" at bounding box center [333, 584] width 28 height 25
type input "21/08/2025, 16:00"
click at [367, 586] on select "00 01 02 03 04 05 06 07 08 09 10 11 12 13 14 15 16 17 18 19 20 21 22 23 24 25 2…" at bounding box center [365, 584] width 28 height 25
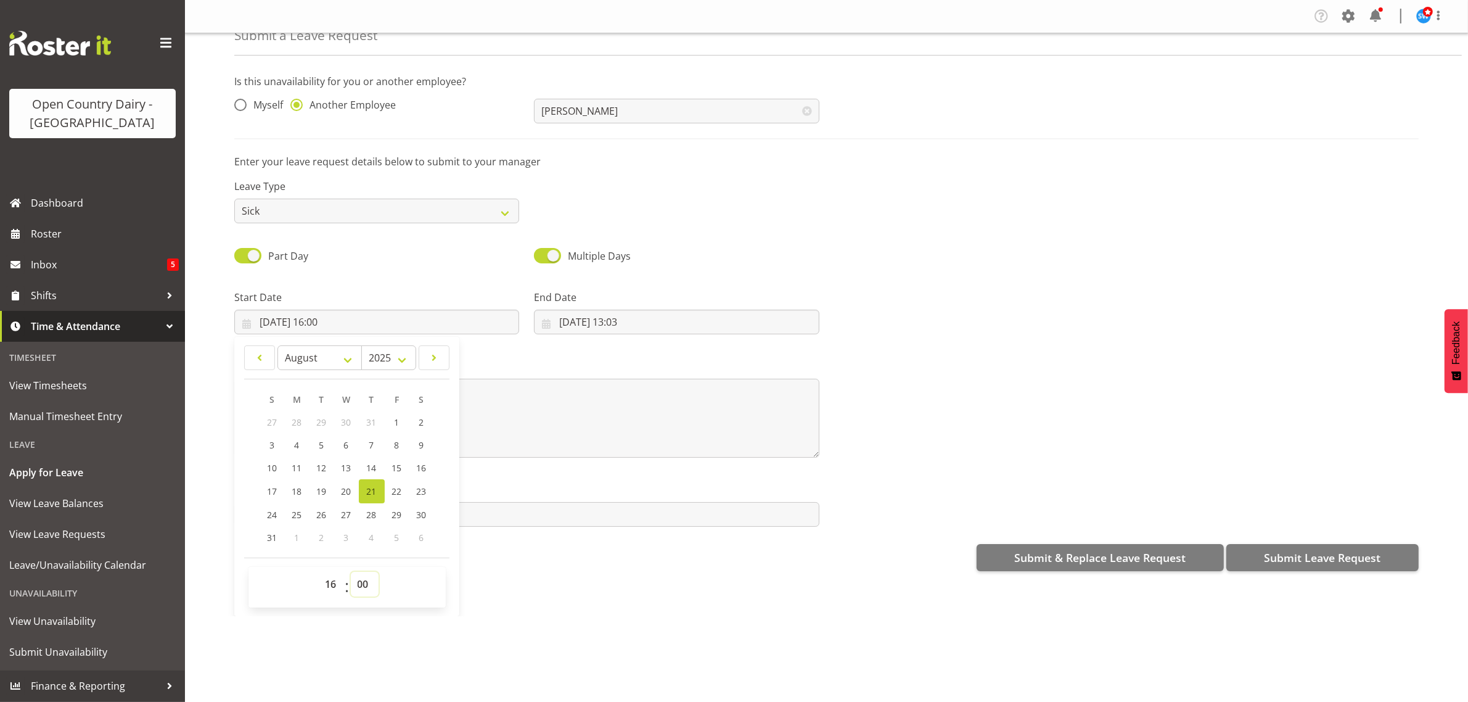
select select "45"
click at [351, 572] on select "00 01 02 03 04 05 06 07 08 09 10 11 12 13 14 15 16 17 18 19 20 21 22 23 24 25 2…" at bounding box center [365, 584] width 28 height 25
type input "21/08/2025, 16:45"
click at [472, 469] on div "Attachment Click to upload" at bounding box center [527, 499] width 600 height 69
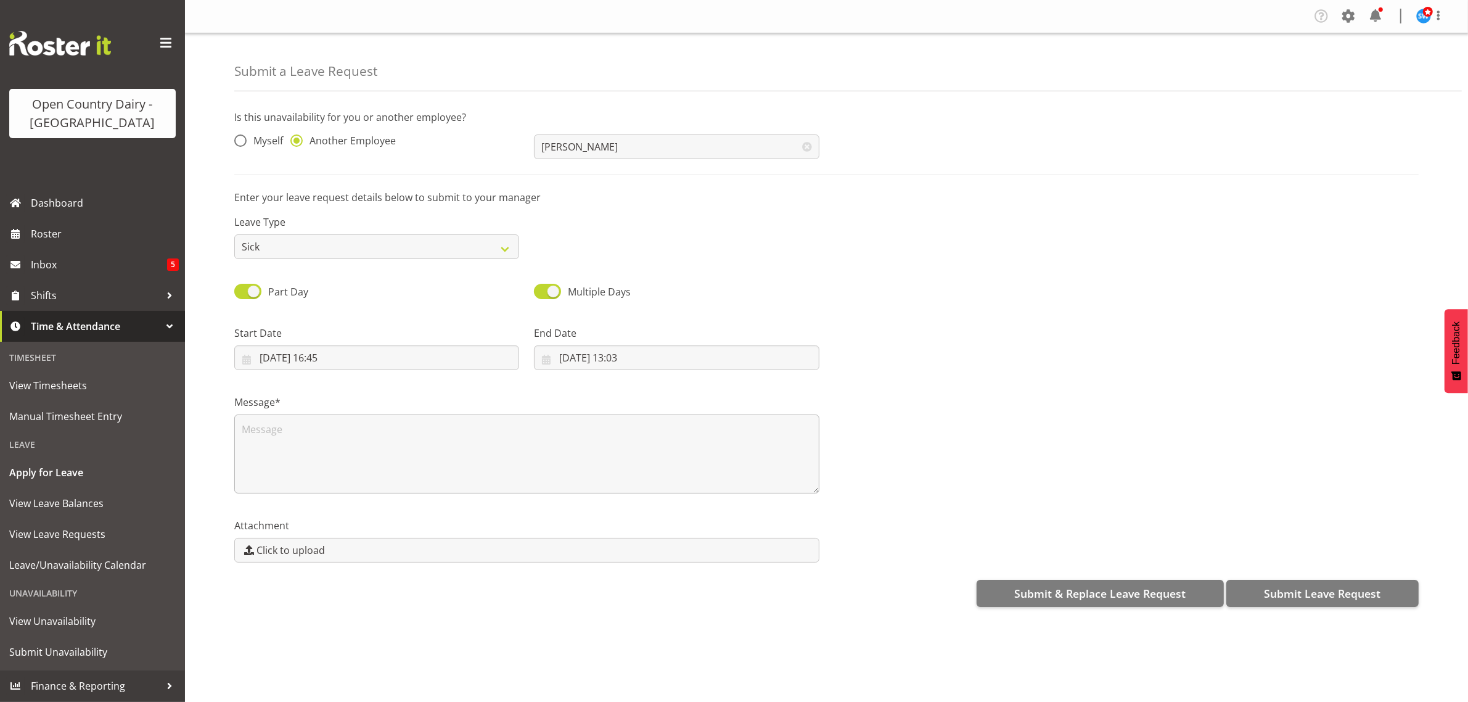
scroll to position [0, 0]
click at [600, 358] on input "21/08/2025, 13:03" at bounding box center [676, 357] width 285 height 25
click at [694, 524] on span "22" at bounding box center [697, 527] width 10 height 12
type input "22/08/2025, 13:03"
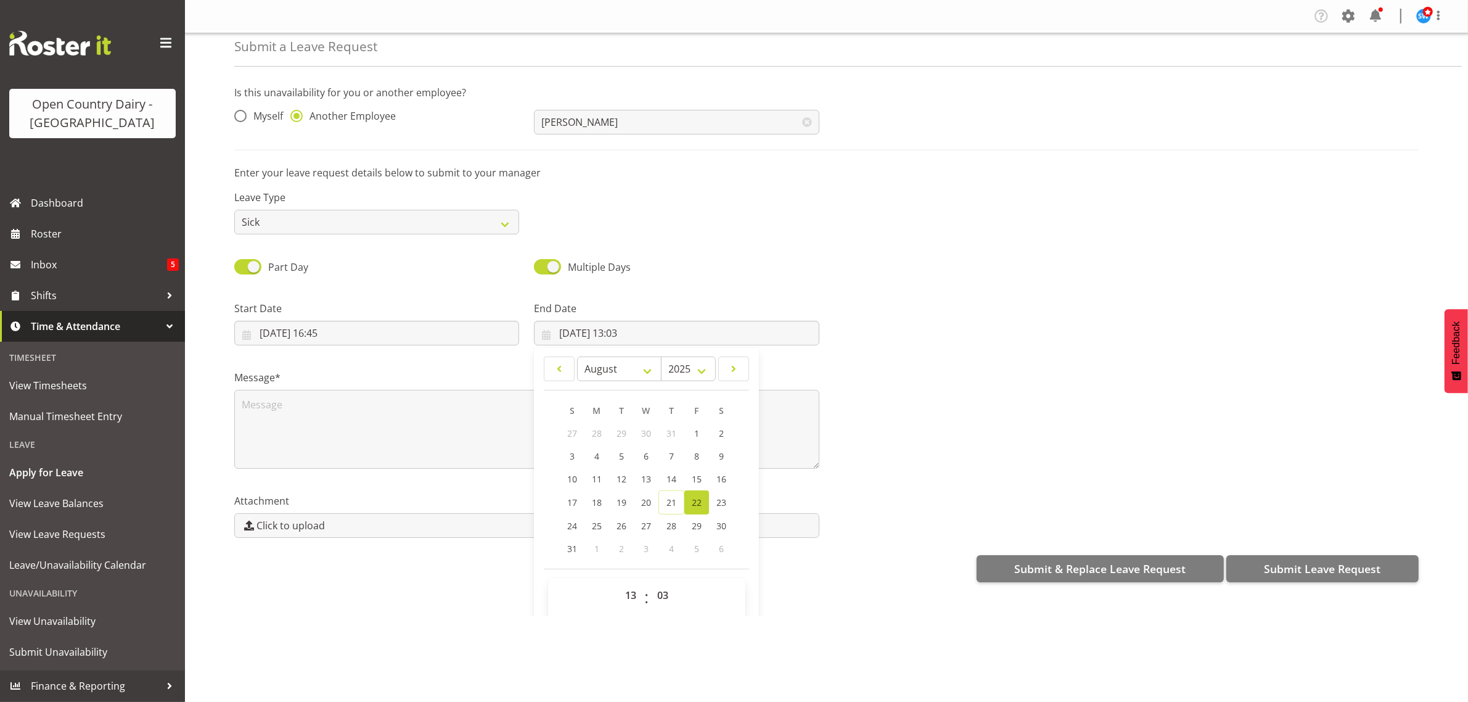
scroll to position [36, 0]
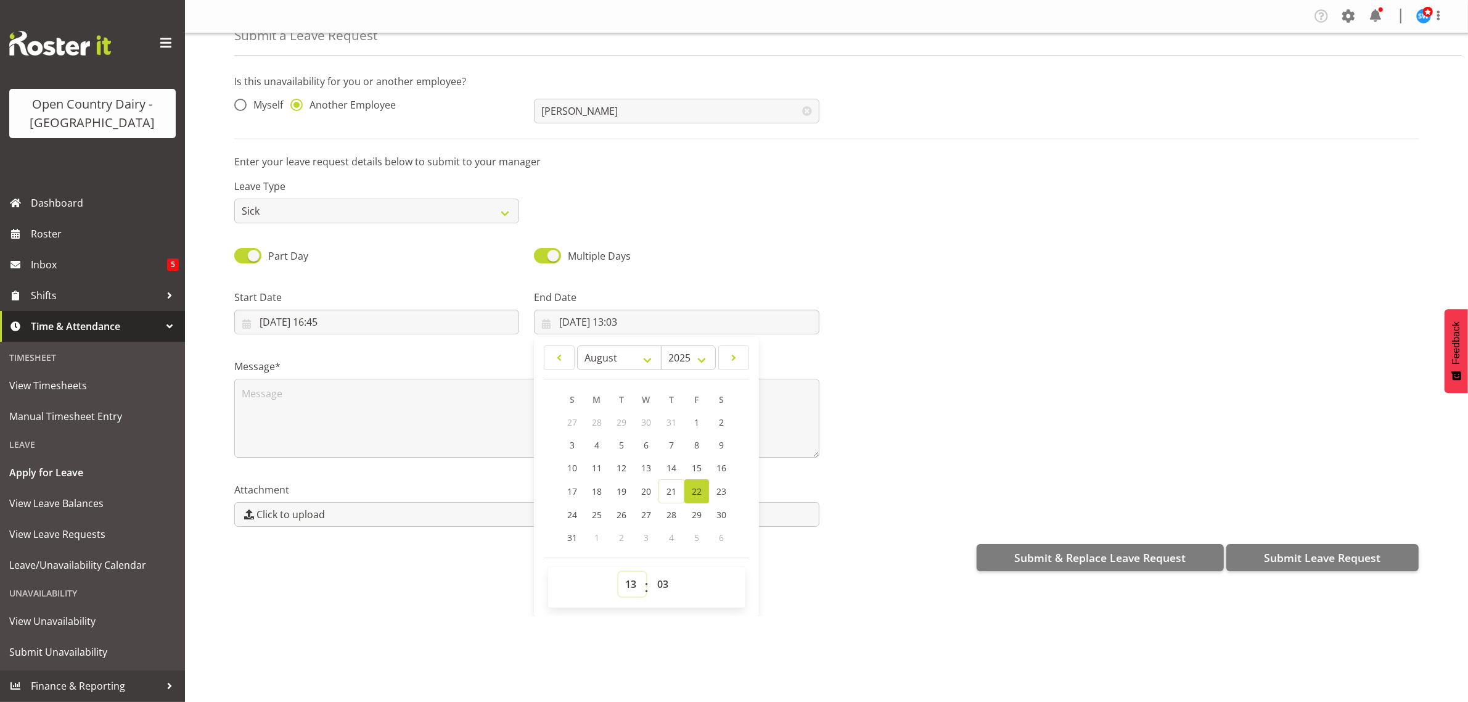
click at [634, 586] on select "00 01 02 03 04 05 06 07 08 09 10 11 12 13 14 15 16 17 18 19 20 21 22 23" at bounding box center [632, 584] width 28 height 25
select select "16"
click at [618, 572] on select "00 01 02 03 04 05 06 07 08 09 10 11 12 13 14 15 16 17 18 19 20 21 22 23" at bounding box center [632, 584] width 28 height 25
type input "22/08/2025, 16:03"
click at [630, 589] on select "00 01 02 03 04 05 06 07 08 09 10 11 12 13 14 15 16 17 18 19 20 21 22 23" at bounding box center [632, 584] width 28 height 25
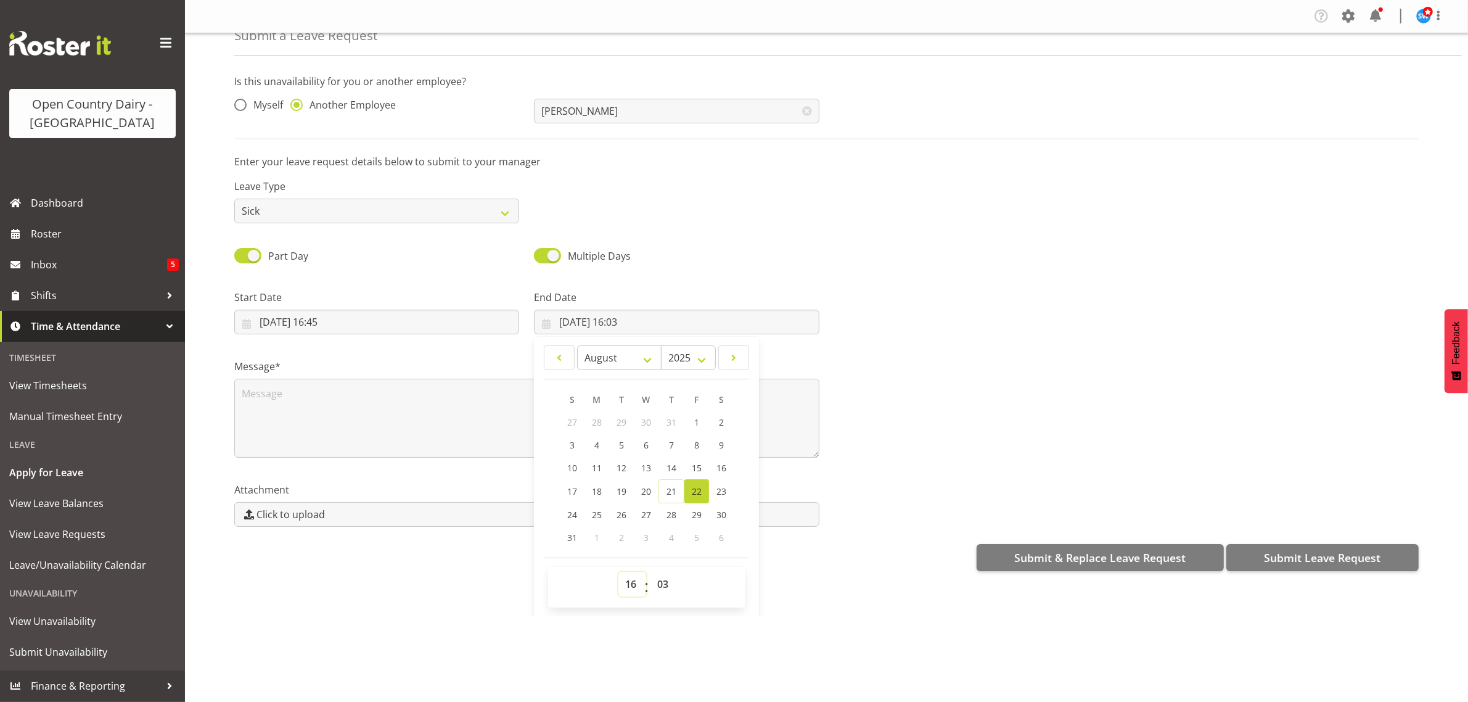
select select "4"
click at [618, 572] on select "00 01 02 03 04 05 06 07 08 09 10 11 12 13 14 15 16 17 18 19 20 21 22 23" at bounding box center [632, 584] width 28 height 25
type input "22/08/2025, 04:03"
click at [663, 583] on select "00 01 02 03 04 05 06 07 08 09 10 11 12 13 14 15 16 17 18 19 20 21 22 23 24 25 2…" at bounding box center [664, 584] width 28 height 25
select select "0"
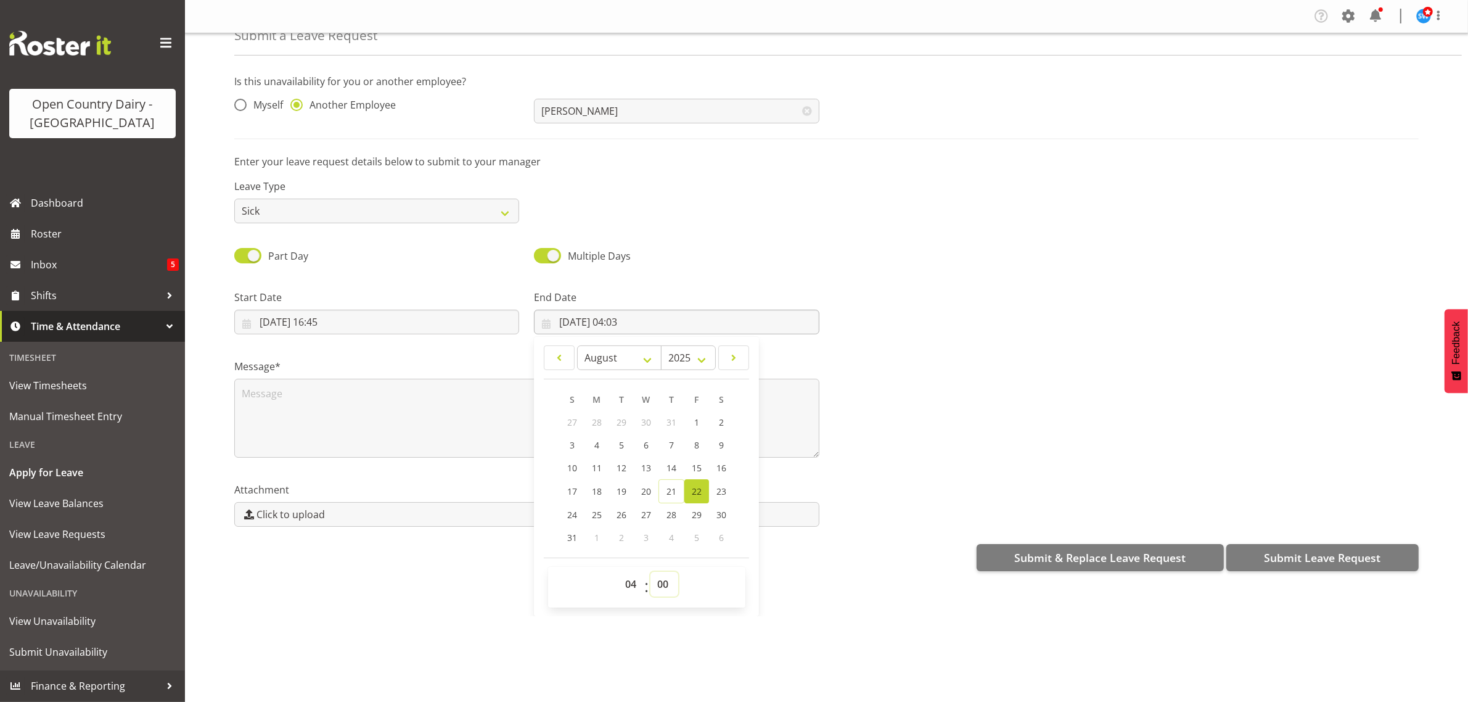
click at [650, 572] on select "00 01 02 03 04 05 06 07 08 09 10 11 12 13 14 15 16 17 18 19 20 21 22 23 24 25 2…" at bounding box center [664, 584] width 28 height 25
type input "22/08/2025, 04:00"
click at [868, 479] on div "Attachment Click to upload" at bounding box center [826, 499] width 1199 height 69
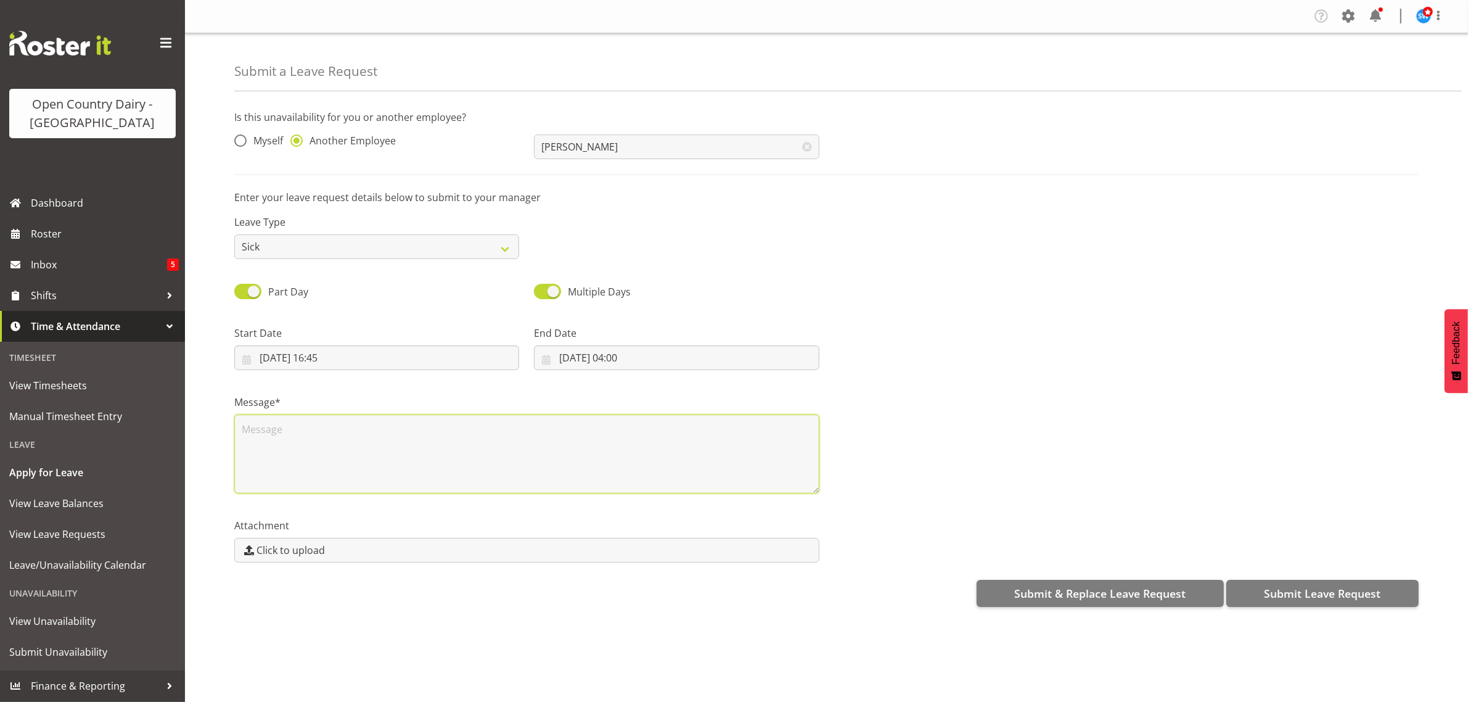
click at [270, 442] on textarea at bounding box center [526, 453] width 585 height 79
click at [255, 432] on textarea at bounding box center [526, 453] width 585 height 79
click at [270, 433] on textarea at bounding box center [526, 453] width 585 height 79
type textarea "Craig Called in sick"
click at [1295, 596] on span "Submit Leave Request" at bounding box center [1322, 593] width 117 height 16
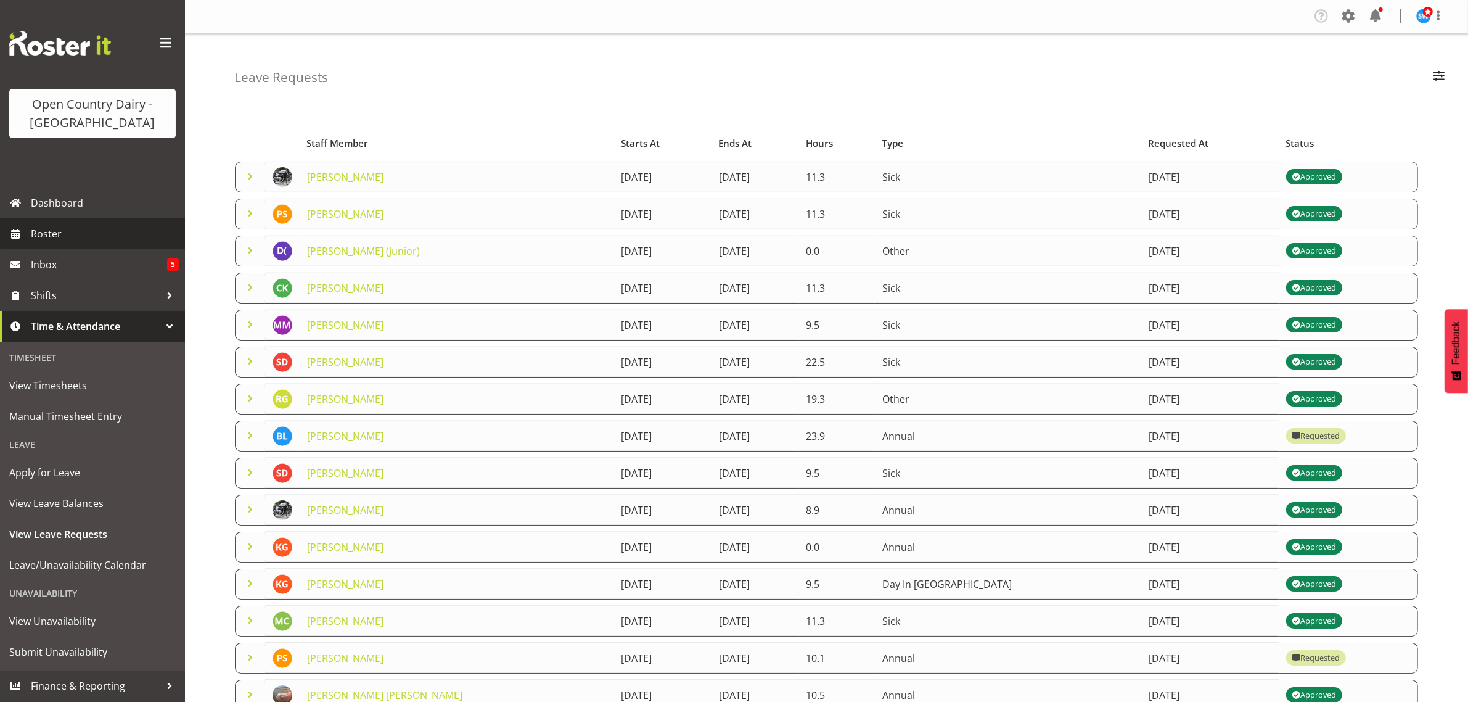
click at [65, 232] on span "Roster" at bounding box center [105, 233] width 148 height 18
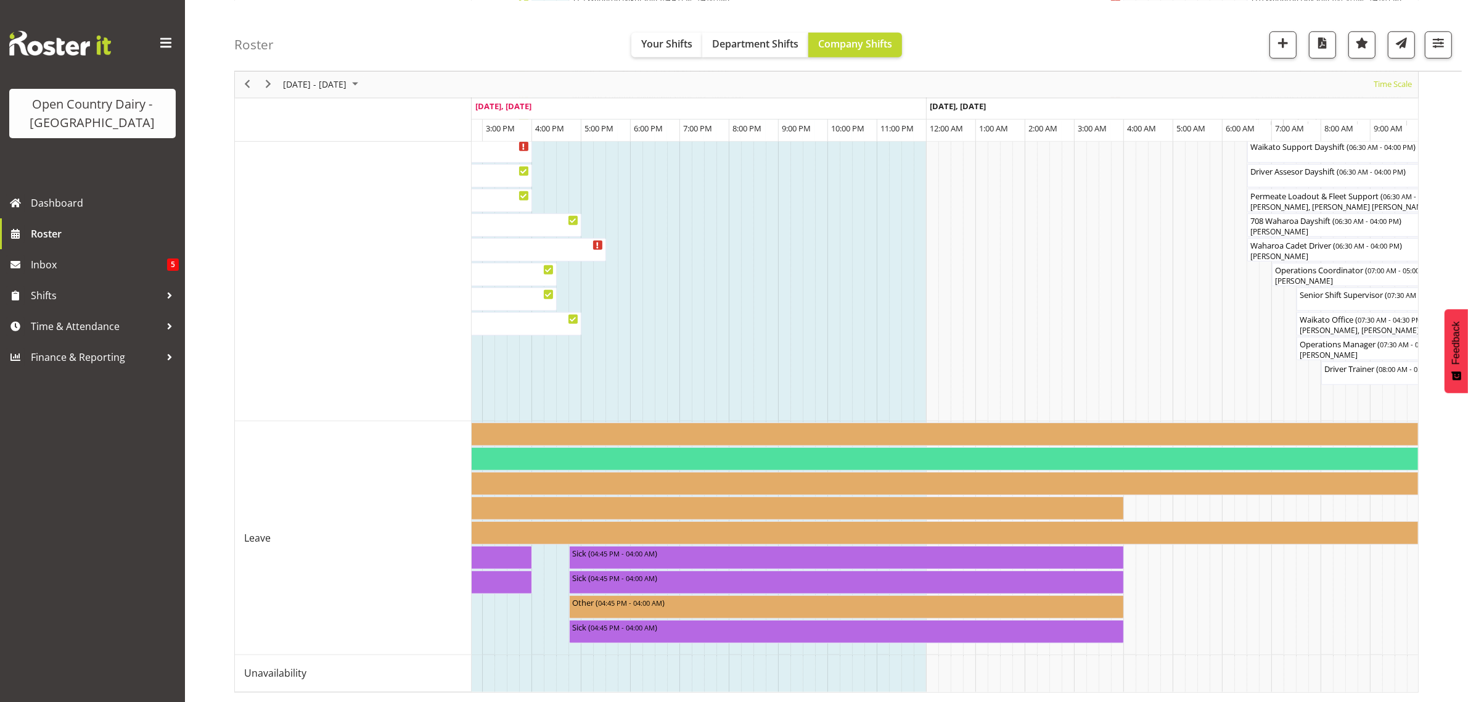
scroll to position [645, 0]
